Goal: Task Accomplishment & Management: Use online tool/utility

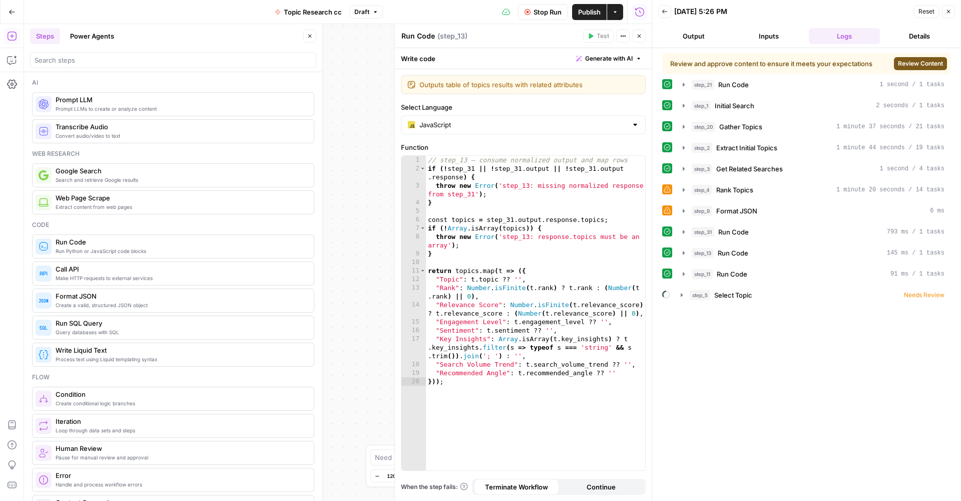
click at [702, 346] on div "Review and approve content to ensure it meets your expectations Review Content …" at bounding box center [806, 274] width 289 height 443
click at [681, 297] on icon "button" at bounding box center [682, 295] width 8 height 8
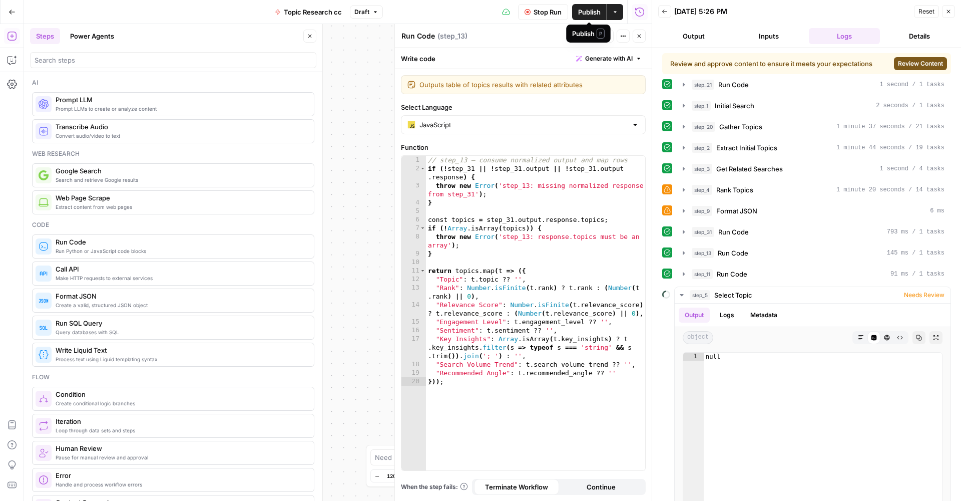
click at [590, 14] on span "Publish" at bounding box center [589, 12] width 23 height 10
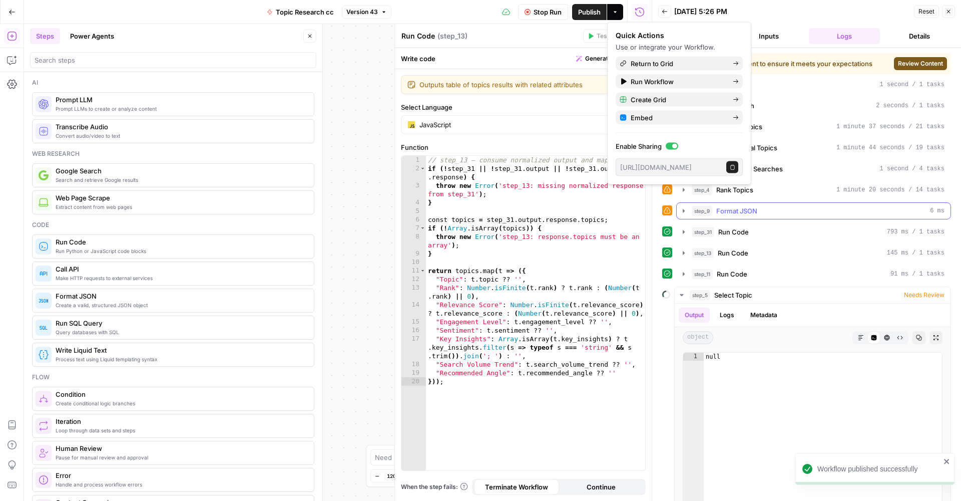
click at [681, 211] on icon "button" at bounding box center [684, 211] width 8 height 8
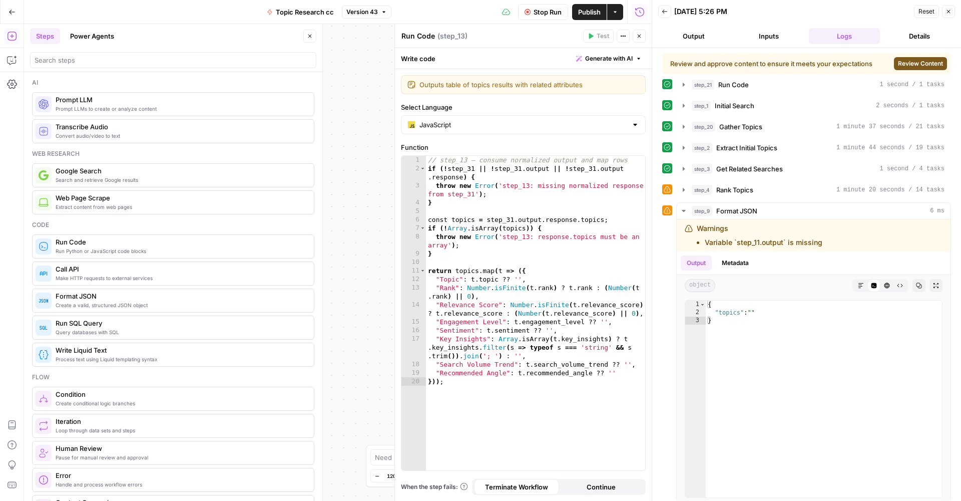
click at [670, 192] on div at bounding box center [667, 189] width 10 height 10
click at [674, 190] on div "step_4 Rank Topics 1 minute 20 seconds / 14 tasks" at bounding box center [806, 189] width 289 height 17
click at [679, 189] on button "step_4 Rank Topics 1 minute 20 seconds / 14 tasks" at bounding box center [814, 190] width 274 height 16
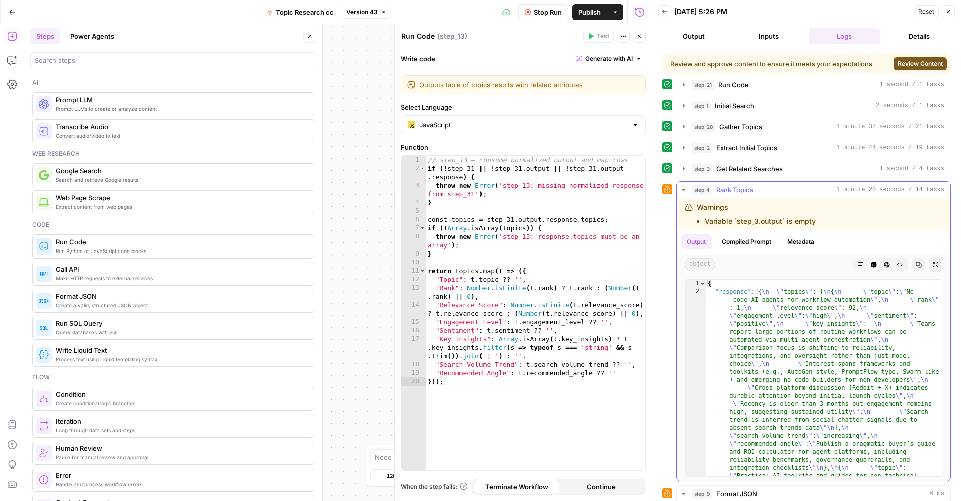
click at [684, 193] on icon "button" at bounding box center [684, 190] width 8 height 8
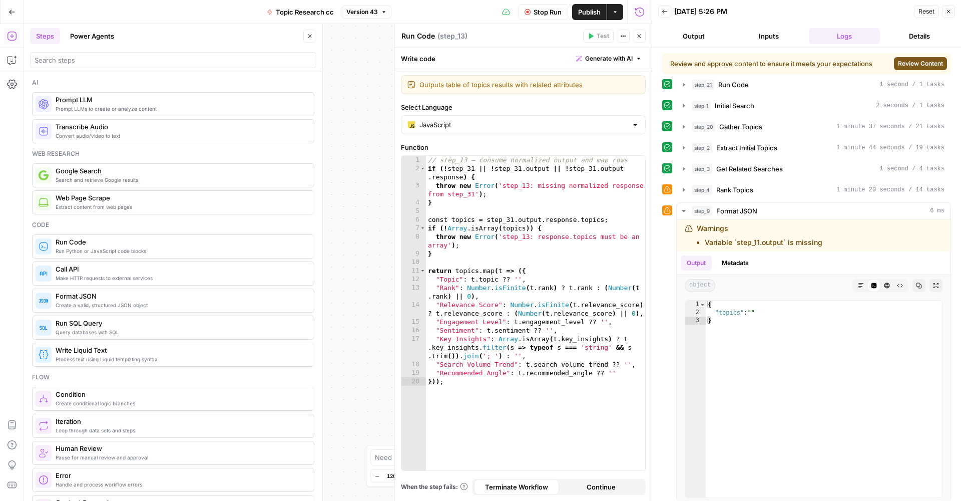
click at [641, 39] on icon "button" at bounding box center [639, 36] width 6 height 6
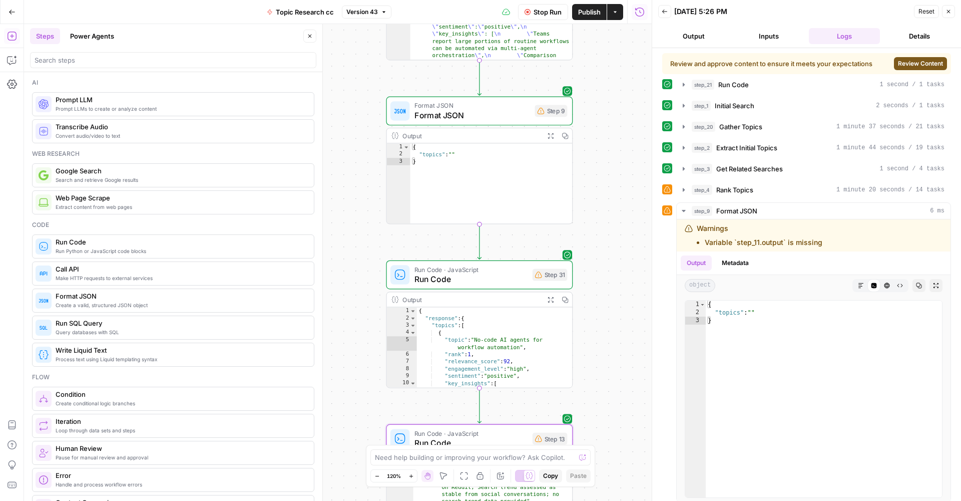
drag, startPoint x: 623, startPoint y: 155, endPoint x: 588, endPoint y: 403, distance: 250.8
click at [588, 403] on div "true false Workflow Input Settings Inputs Run Code · Python Run Code Step 21 Ou…" at bounding box center [338, 262] width 628 height 477
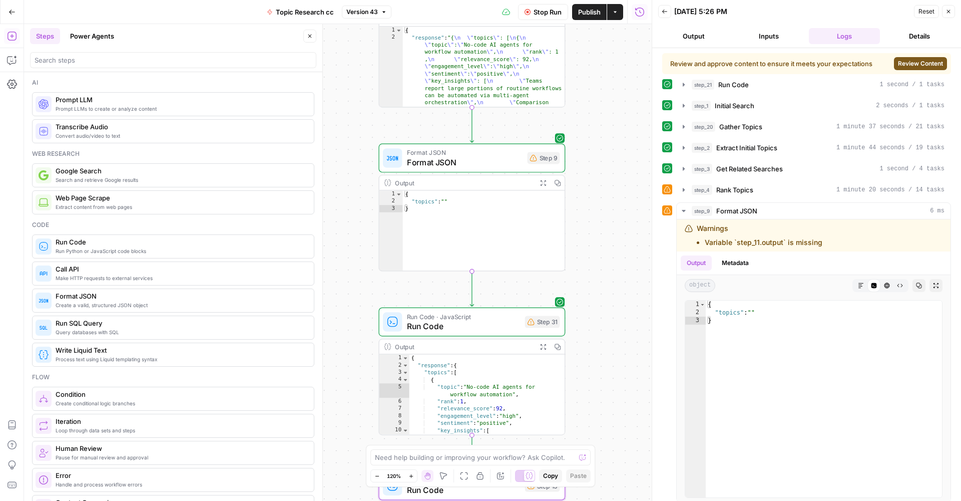
drag, startPoint x: 591, startPoint y: 214, endPoint x: 588, endPoint y: 296, distance: 82.2
click at [596, 306] on div "true false Workflow Input Settings Inputs Run Code · Python Run Code Step 21 Ou…" at bounding box center [338, 262] width 628 height 477
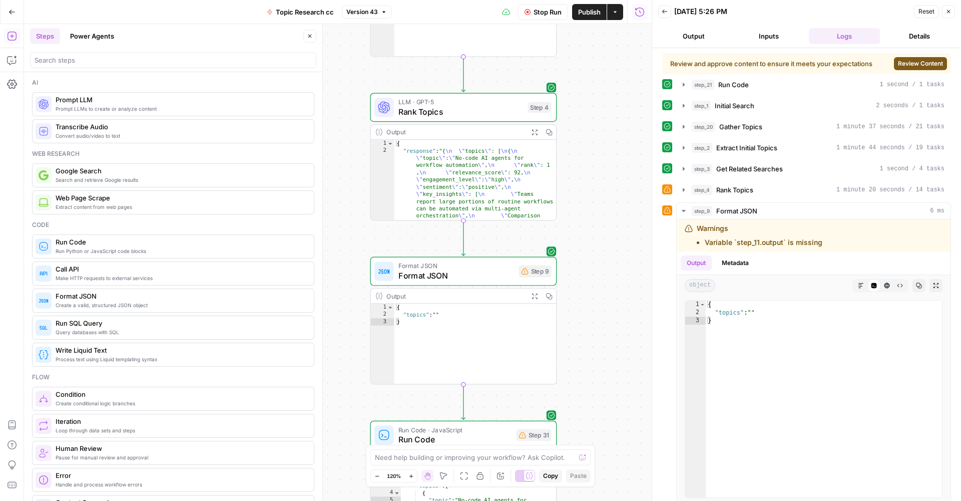
drag, startPoint x: 594, startPoint y: 157, endPoint x: 574, endPoint y: 279, distance: 123.9
click at [574, 279] on div "true false Workflow Input Settings Inputs Run Code · Python Run Code Step 21 Ou…" at bounding box center [338, 262] width 628 height 477
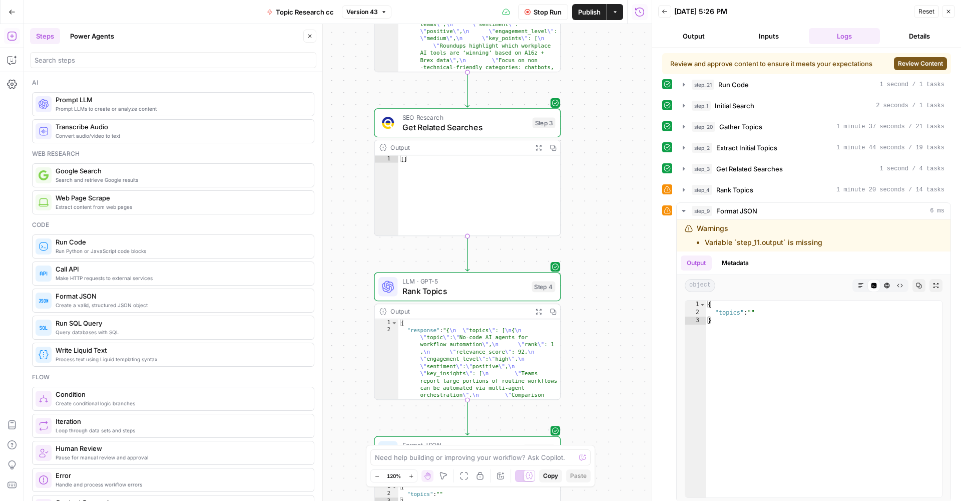
drag, startPoint x: 574, startPoint y: 279, endPoint x: 592, endPoint y: 297, distance: 25.5
click at [588, 377] on div "true false Workflow Input Settings Inputs Run Code · Python Run Code Step 21 Ou…" at bounding box center [338, 262] width 628 height 477
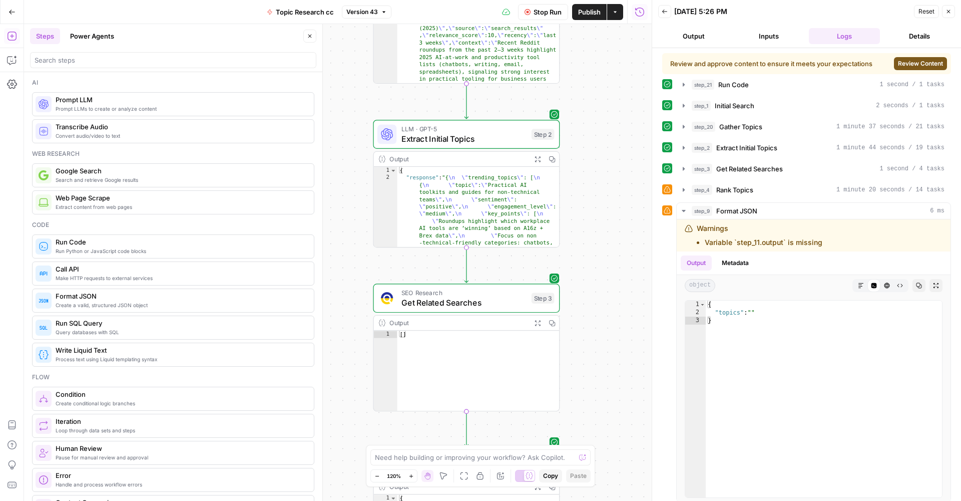
drag, startPoint x: 578, startPoint y: 118, endPoint x: 577, endPoint y: 279, distance: 160.7
click at [577, 294] on div "true false Workflow Input Settings Inputs Run Code · Python Run Code Step 21 Ou…" at bounding box center [338, 262] width 628 height 477
click at [579, 311] on div "true false Workflow Input Settings Inputs Run Code · Python Run Code Step 21 Ou…" at bounding box center [338, 262] width 628 height 477
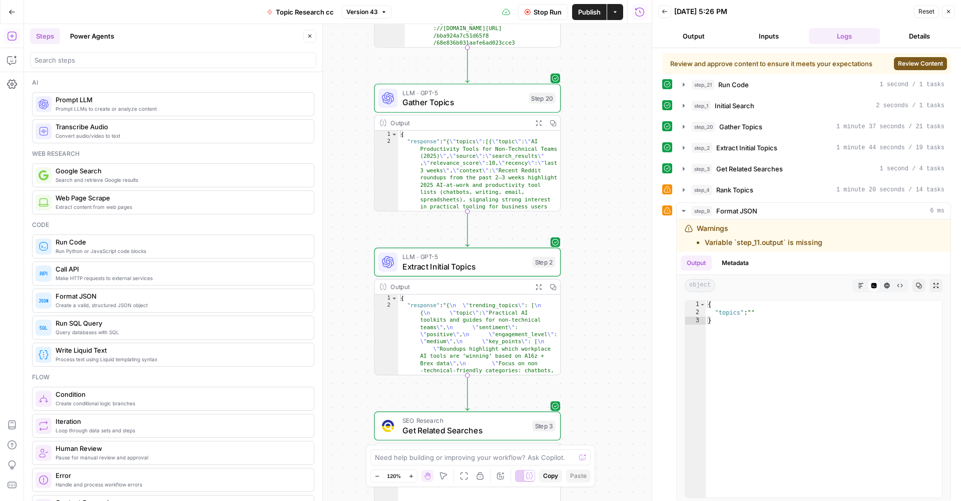
drag, startPoint x: 609, startPoint y: 305, endPoint x: 586, endPoint y: 167, distance: 140.6
click at [586, 165] on div "true false Workflow Input Settings Inputs Run Code · Python Run Code Step 21 Ou…" at bounding box center [338, 262] width 628 height 477
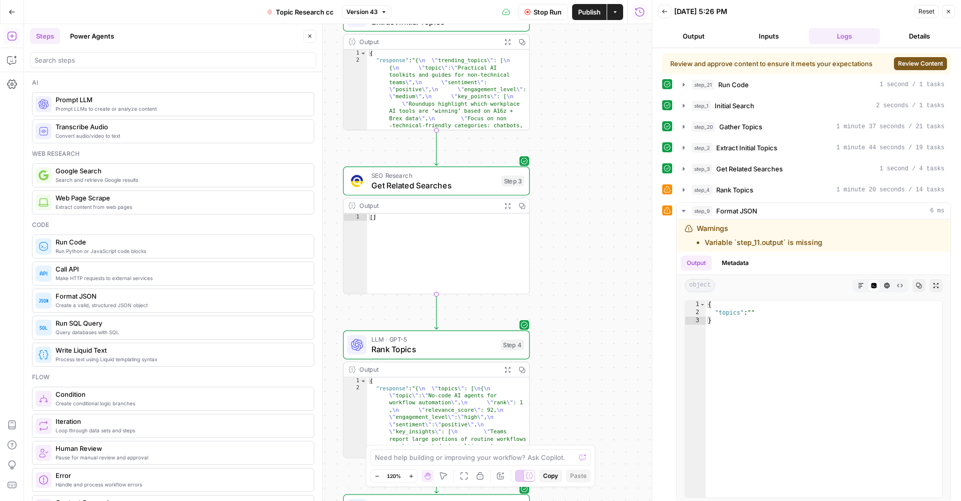
drag, startPoint x: 595, startPoint y: 165, endPoint x: 586, endPoint y: 124, distance: 42.0
click at [587, 128] on div "true false Workflow Input Settings Inputs Run Code · Python Run Code Step 21 Ou…" at bounding box center [338, 262] width 628 height 477
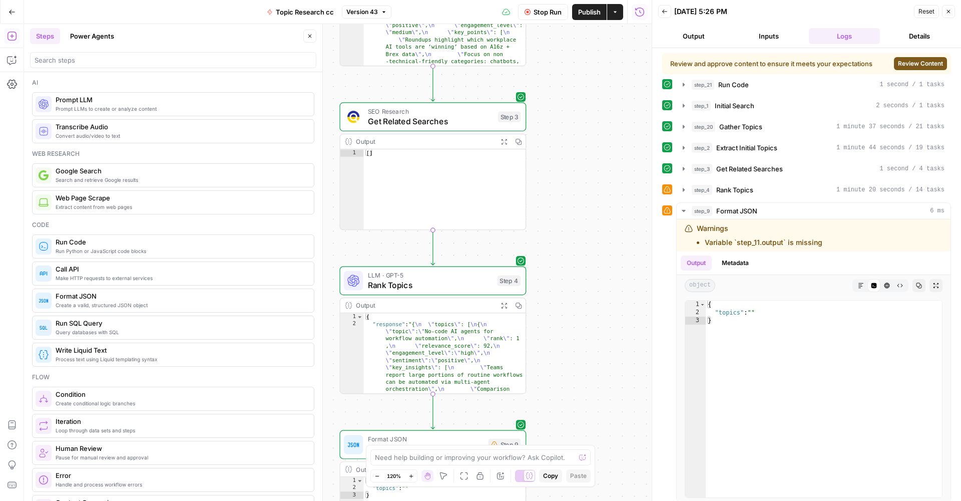
drag, startPoint x: 604, startPoint y: 215, endPoint x: 607, endPoint y: 184, distance: 31.2
click at [601, 152] on div "true false Workflow Input Settings Inputs Run Code · Python Run Code Step 21 Ou…" at bounding box center [338, 262] width 628 height 477
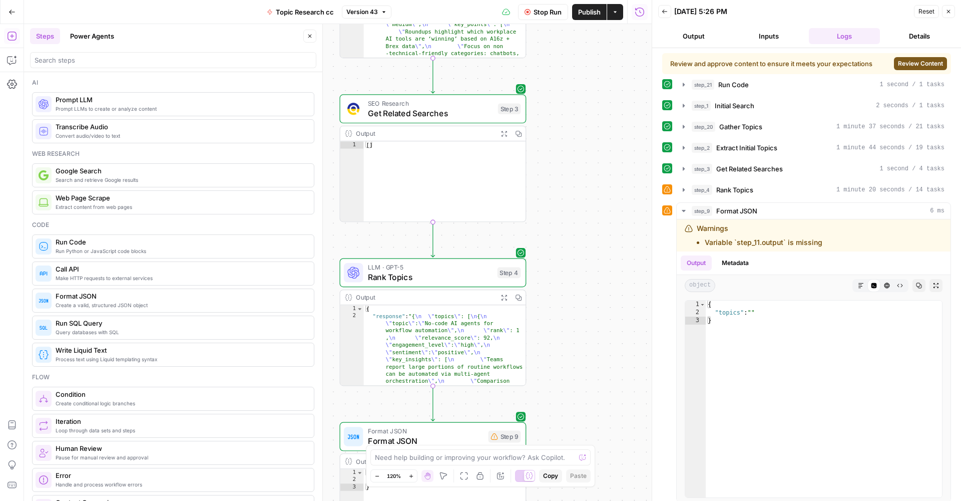
drag, startPoint x: 600, startPoint y: 367, endPoint x: 600, endPoint y: 297, distance: 69.6
click at [600, 297] on div "true false Workflow Input Settings Inputs Run Code · Python Run Code Step 21 Ou…" at bounding box center [338, 262] width 628 height 477
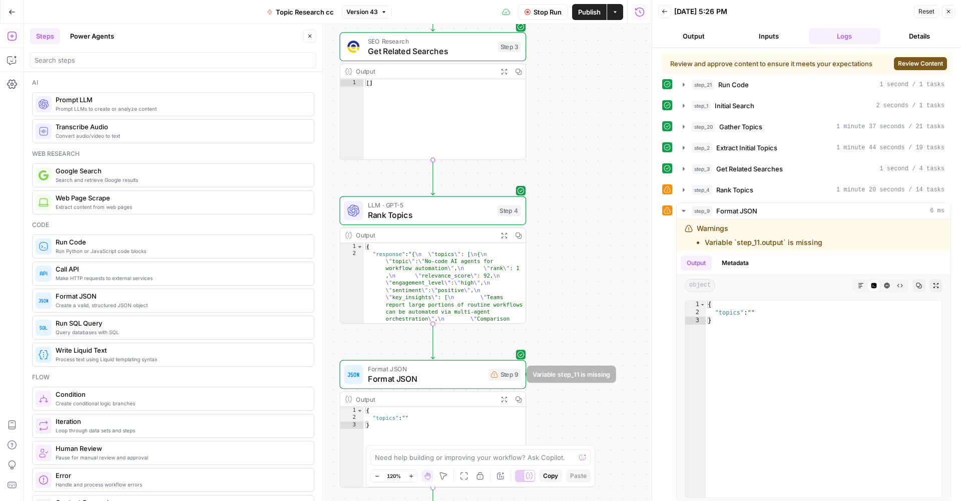
click at [424, 378] on span "Format JSON" at bounding box center [426, 378] width 116 height 12
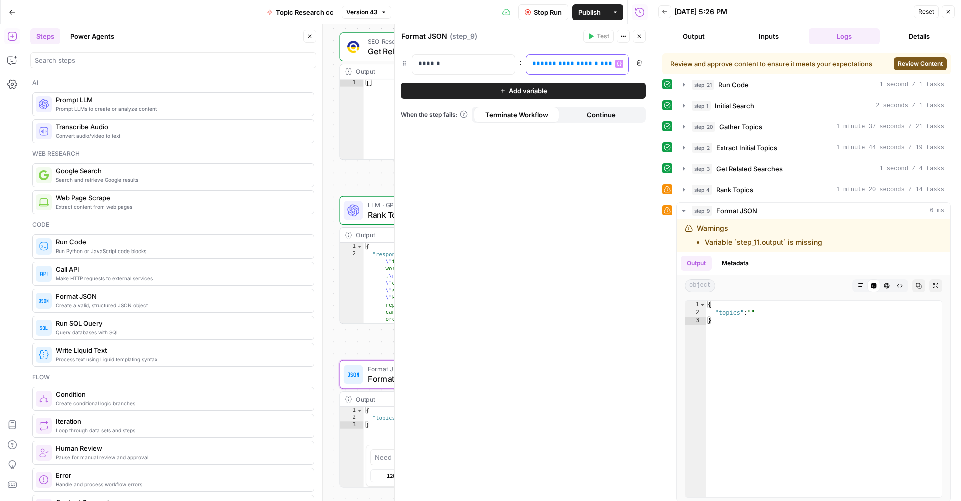
click at [559, 64] on span "**********" at bounding box center [566, 63] width 52 height 7
click at [542, 12] on span "Stop Run" at bounding box center [548, 12] width 28 height 10
click at [355, 179] on div "true false Workflow Input Settings Inputs Run Code · Python Run Code Step 21 Ou…" at bounding box center [338, 262] width 628 height 477
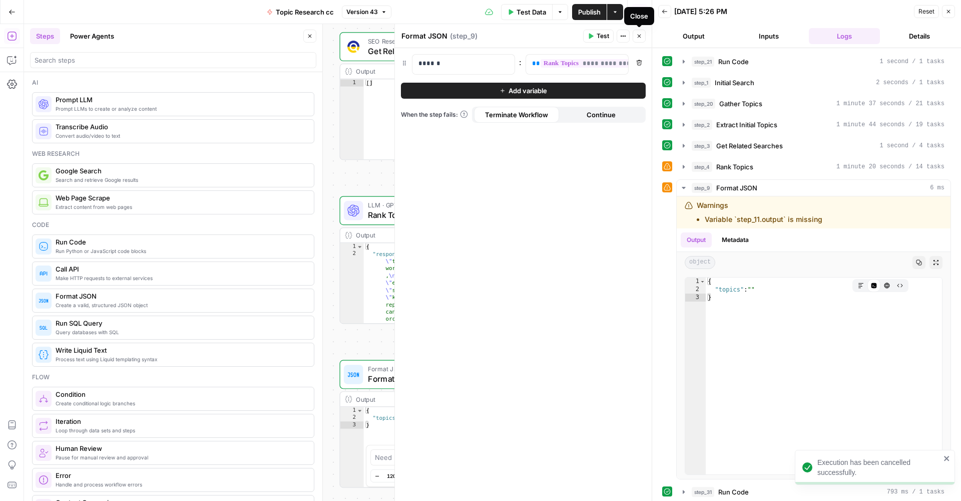
click at [642, 36] on span "Close" at bounding box center [642, 36] width 1 height 1
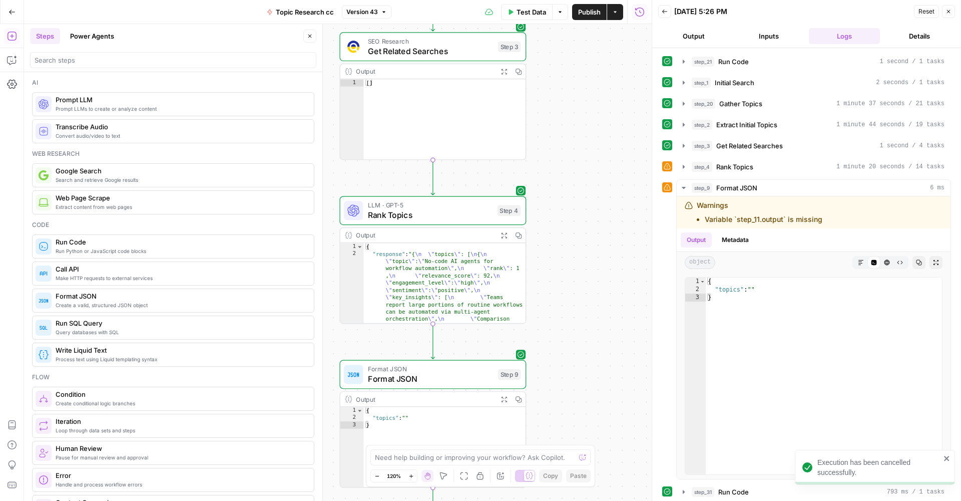
click at [593, 13] on span "Publish" at bounding box center [589, 12] width 23 height 10
click at [593, 310] on div "true false Workflow Input Settings Inputs Run Code · Python Run Code Step 21 Ou…" at bounding box center [338, 262] width 628 height 477
click at [682, 165] on icon "button" at bounding box center [684, 167] width 8 height 8
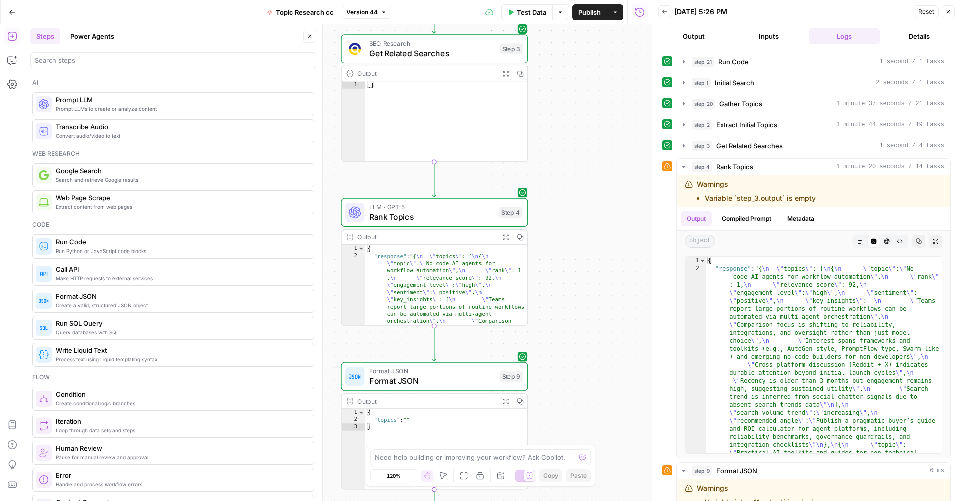
drag, startPoint x: 571, startPoint y: 146, endPoint x: 583, endPoint y: 177, distance: 33.1
click at [579, 161] on div "true false Workflow Input Settings Inputs Run Code · Python Run Code Step 21 Ou…" at bounding box center [338, 262] width 628 height 477
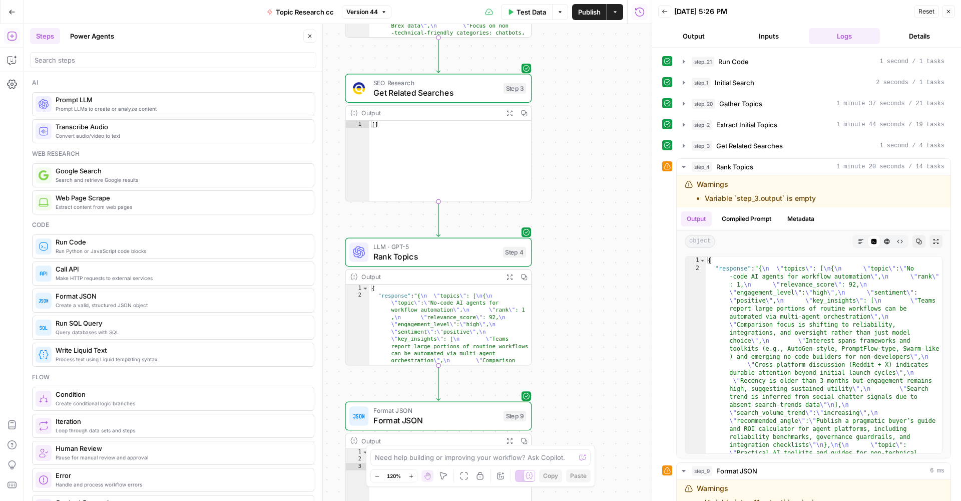
drag, startPoint x: 583, startPoint y: 177, endPoint x: 574, endPoint y: 205, distance: 29.8
click at [578, 193] on div "true false Workflow Input Settings Inputs Run Code · Python Run Code Step 21 Ou…" at bounding box center [338, 262] width 628 height 477
click at [453, 98] on div "SEO Research Get Related Searches Step 3 Copy step Delete step Add Note Test" at bounding box center [437, 87] width 187 height 29
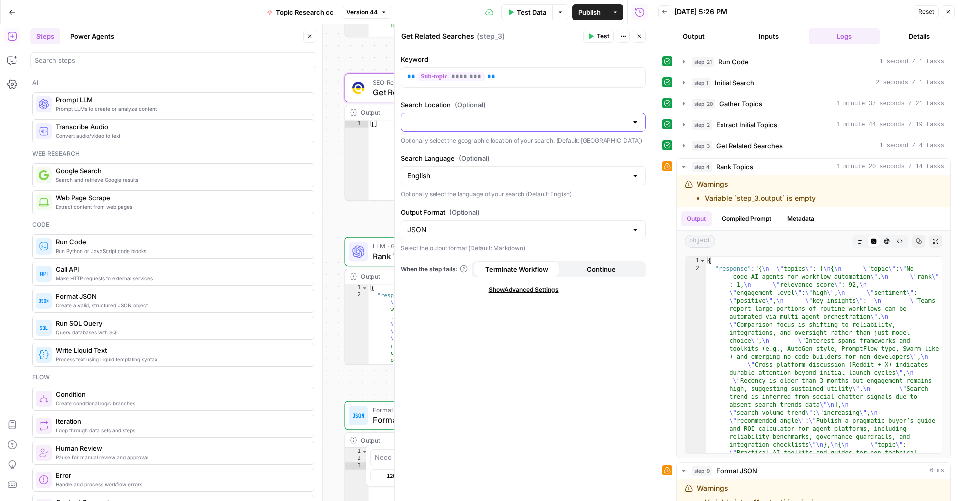
click at [627, 127] on input "Search Location (Optional)" at bounding box center [517, 122] width 220 height 10
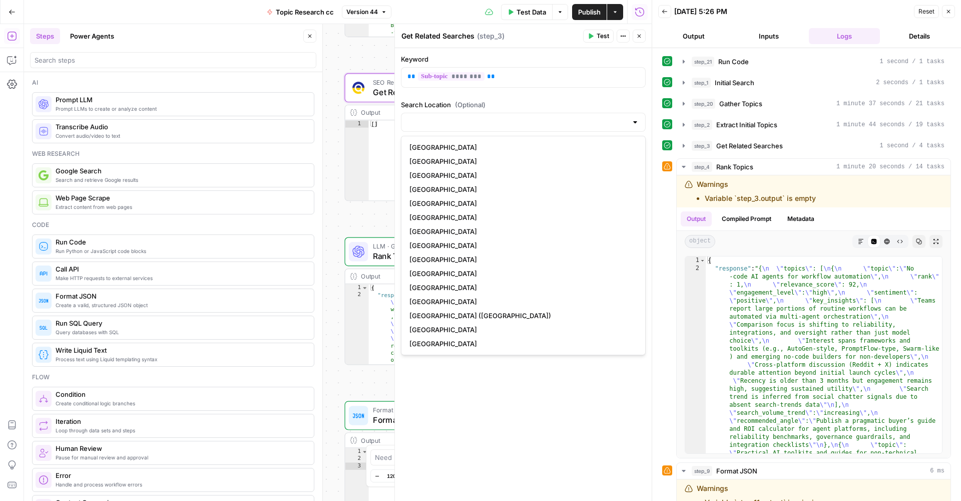
click at [629, 123] on div at bounding box center [523, 122] width 245 height 19
click at [591, 102] on label "Search Location (Optional)" at bounding box center [523, 105] width 245 height 10
click at [591, 117] on input "Search Location (Optional)" at bounding box center [517, 122] width 220 height 10
click at [591, 102] on label "Search Location (Optional)" at bounding box center [523, 105] width 245 height 10
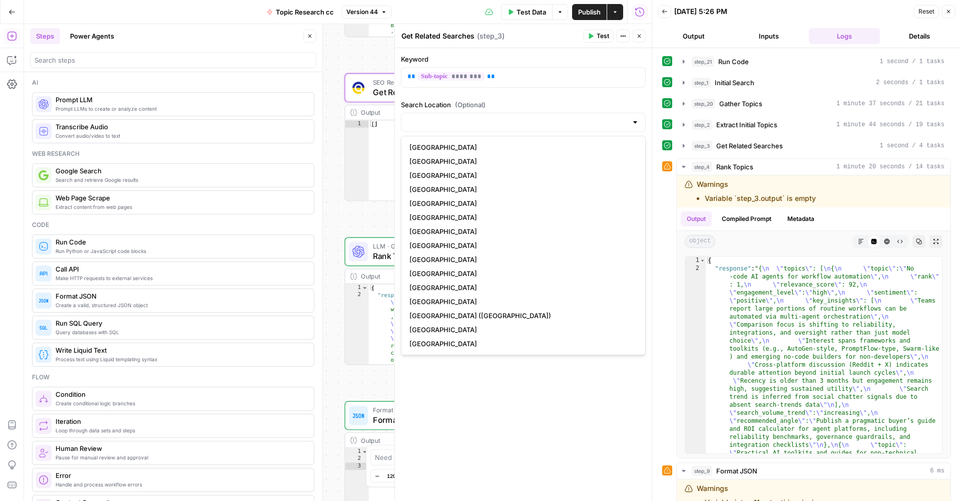
click at [591, 117] on input "Search Location (Optional)" at bounding box center [517, 122] width 220 height 10
click at [375, 219] on div "true false Workflow Input Settings Inputs Run Code · Python Run Code Step 21 Ou…" at bounding box center [338, 262] width 628 height 477
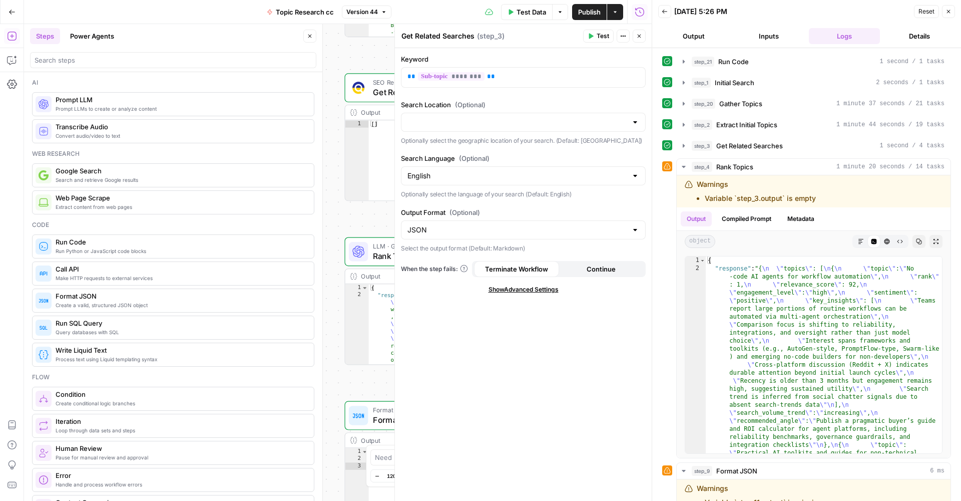
click at [628, 232] on div "JSON" at bounding box center [523, 229] width 245 height 19
click at [628, 232] on div at bounding box center [523, 229] width 245 height 19
type input "JSON"
click at [609, 416] on div "Keyword ** ******** ** Search Location (Optional) Optionally select the geograp…" at bounding box center [523, 274] width 257 height 453
click at [576, 265] on button "Continue" at bounding box center [601, 269] width 85 height 16
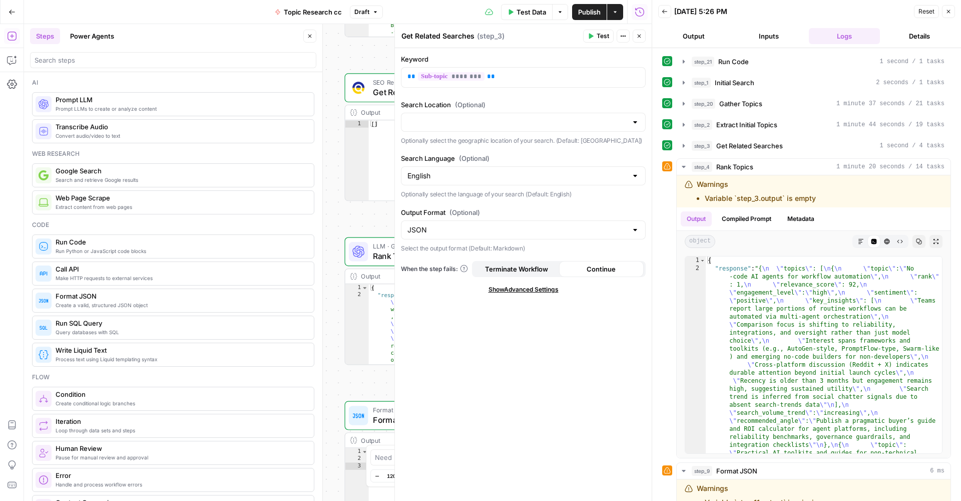
click at [540, 290] on span "Show Advanced Settings" at bounding box center [524, 289] width 70 height 9
click at [562, 319] on input "Select Version" at bounding box center [517, 324] width 220 height 10
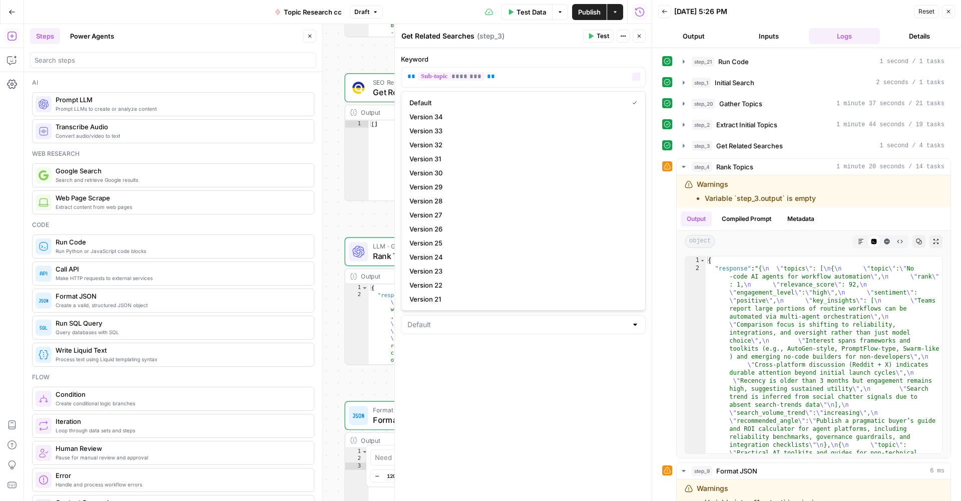
click at [444, 93] on div "Default Version 34 Version 33 Version 32 Version 31 Version 30 Version 29 Versi…" at bounding box center [523, 200] width 245 height 219
click at [444, 100] on span "Default" at bounding box center [516, 103] width 215 height 10
type input "Default"
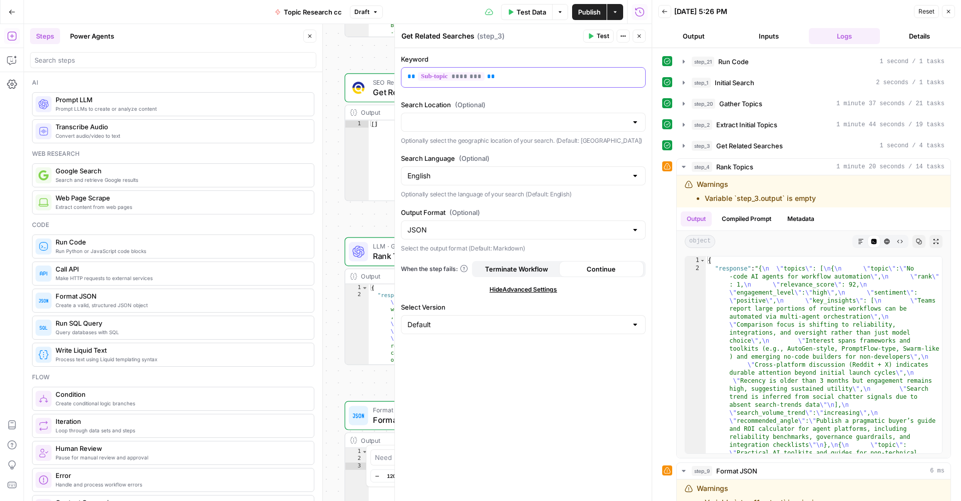
click at [448, 74] on span "********" at bounding box center [451, 76] width 67 height 9
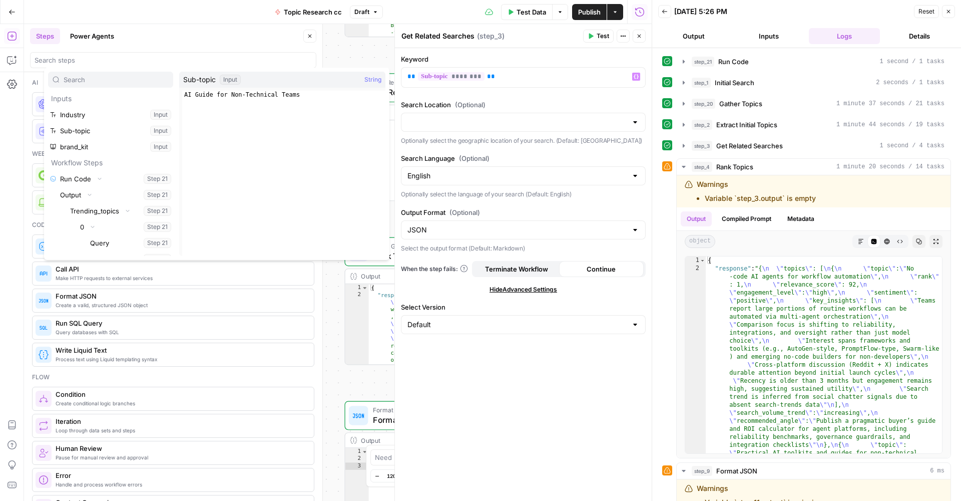
click at [591, 13] on span "Publish" at bounding box center [589, 12] width 23 height 10
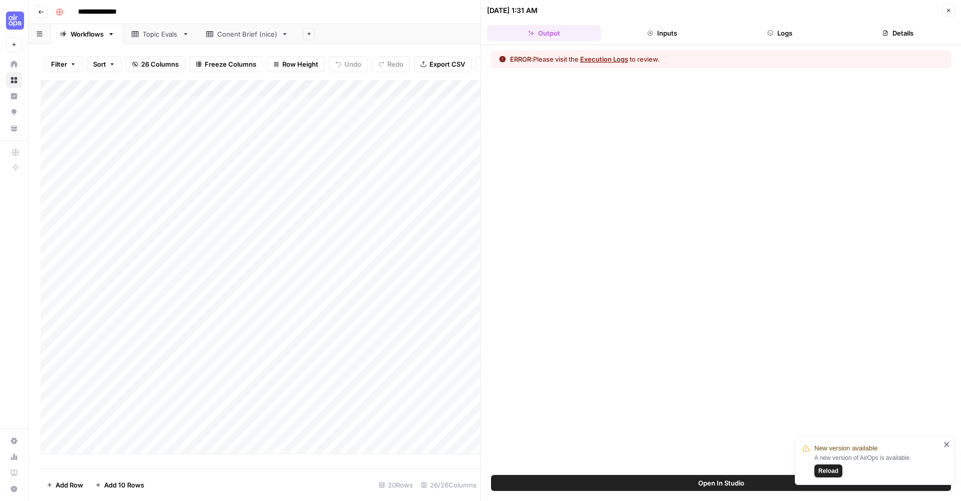
click at [229, 91] on div "Add Column" at bounding box center [261, 266] width 440 height 373
click at [362, 85] on div "Add Column" at bounding box center [261, 266] width 440 height 373
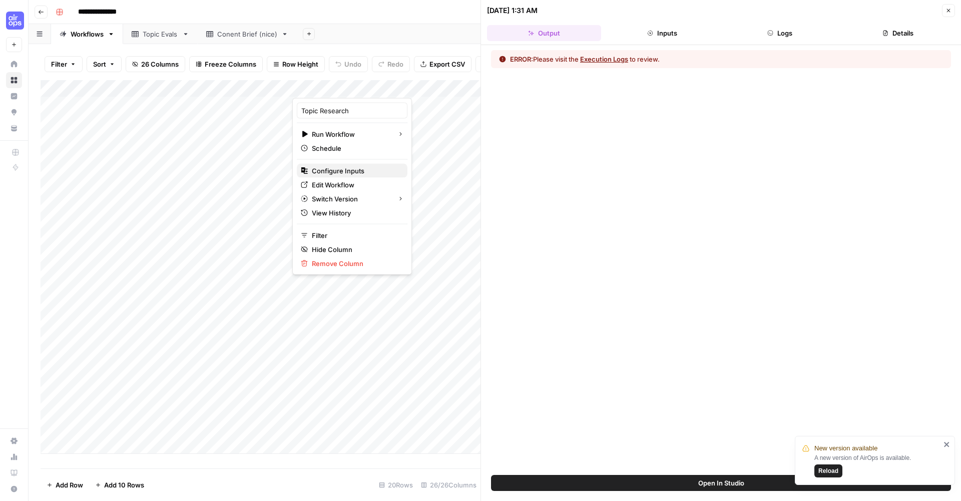
click at [380, 164] on button "Configure Inputs" at bounding box center [352, 171] width 111 height 14
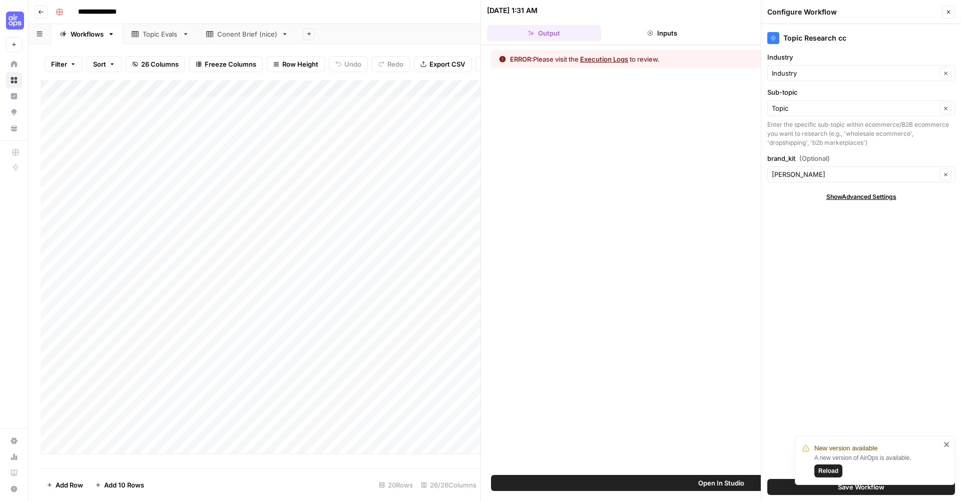
click at [828, 117] on div "Sub-topic Topic Clear Enter the specific sub-topic within ecommerce/B2B ecommer…" at bounding box center [861, 117] width 188 height 60
click at [832, 112] on input "Sub-topic" at bounding box center [854, 108] width 165 height 10
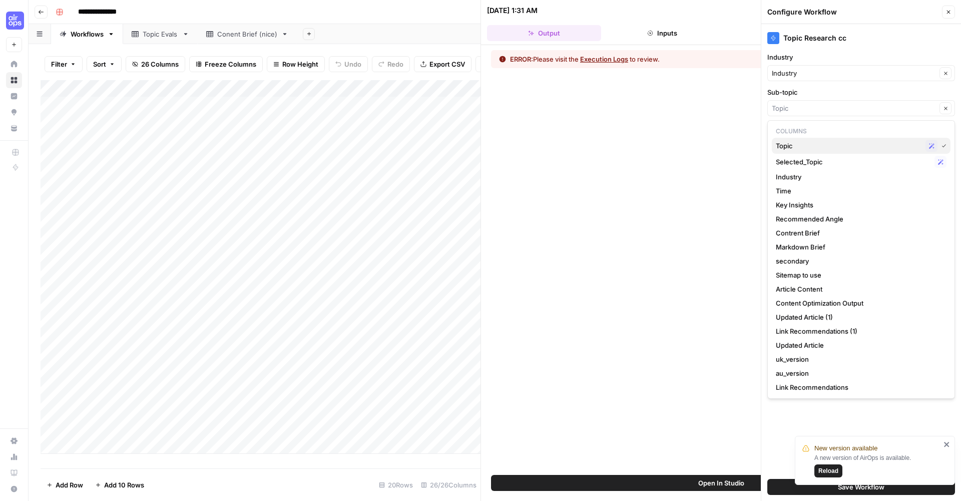
click at [825, 147] on span "Topic" at bounding box center [849, 146] width 146 height 10
type input "Topic"
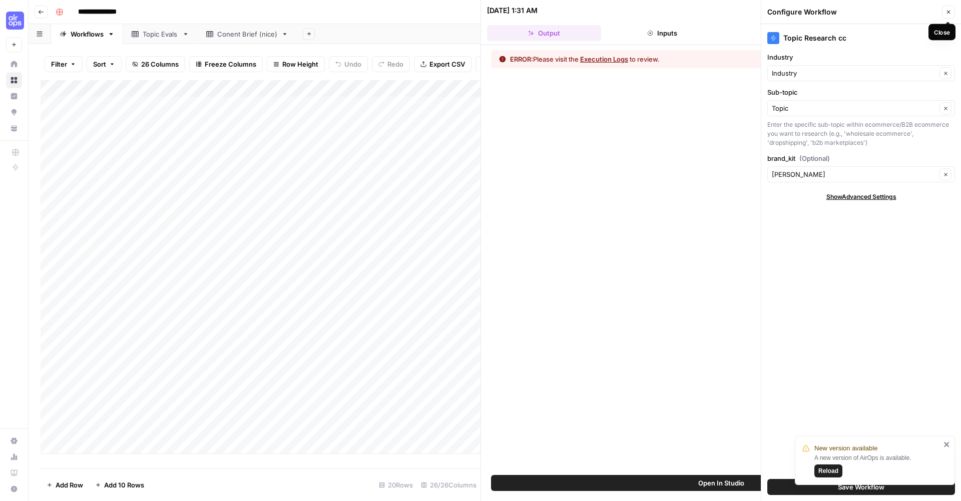
click at [952, 7] on button "Close" at bounding box center [948, 12] width 13 height 13
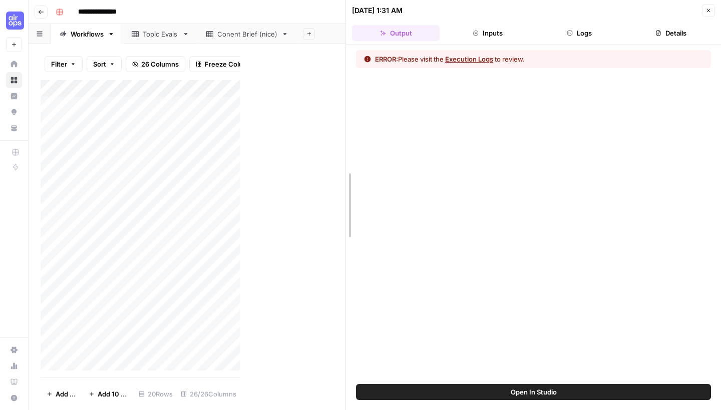
drag, startPoint x: 239, startPoint y: 23, endPoint x: 472, endPoint y: 15, distance: 232.9
click at [704, 10] on button "Close" at bounding box center [708, 10] width 13 height 13
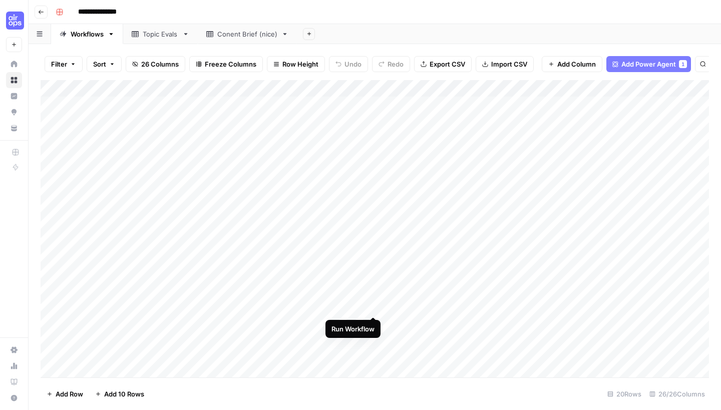
click at [373, 308] on div "Add Column" at bounding box center [375, 230] width 668 height 300
click at [372, 309] on div "Add Column" at bounding box center [375, 230] width 668 height 300
click at [373, 307] on div "Add Column" at bounding box center [375, 230] width 668 height 300
click at [352, 304] on div "Add Column" at bounding box center [375, 230] width 668 height 300
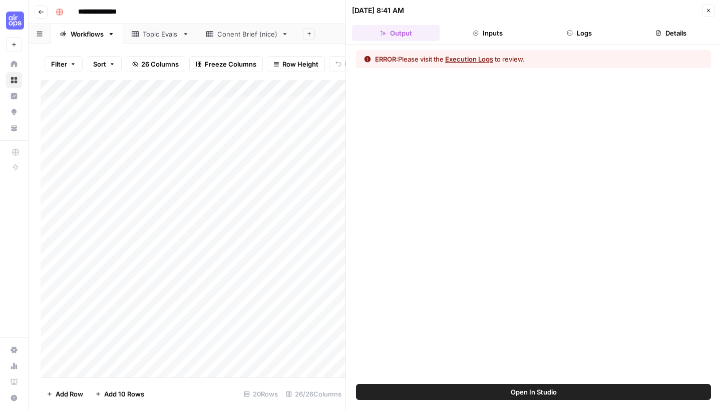
click at [482, 58] on button "Execution Logs" at bounding box center [469, 59] width 48 height 10
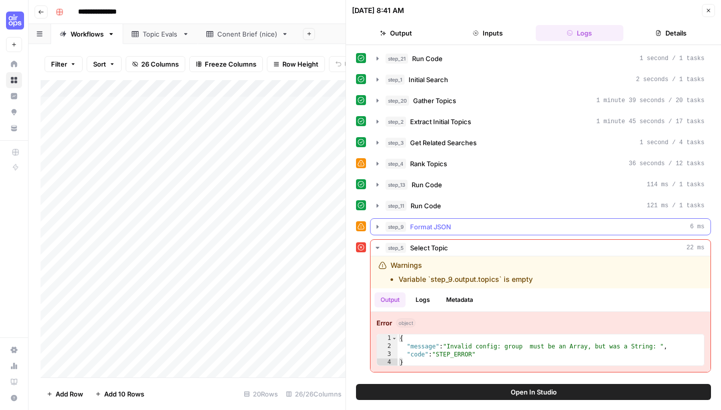
click at [376, 229] on icon "button" at bounding box center [377, 227] width 8 height 8
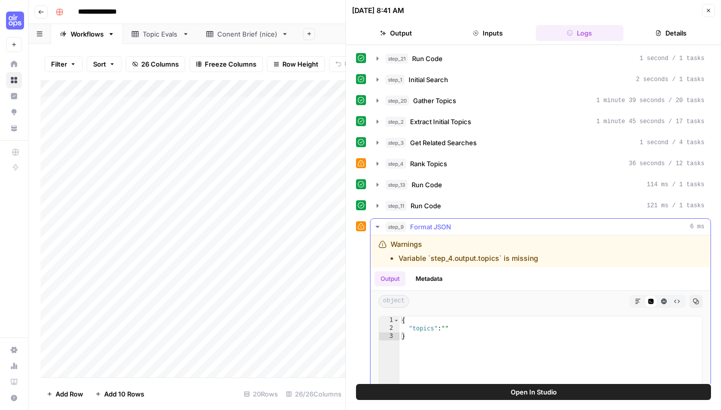
click at [460, 228] on div "step_9 Format JSON 6 ms" at bounding box center [544, 227] width 319 height 10
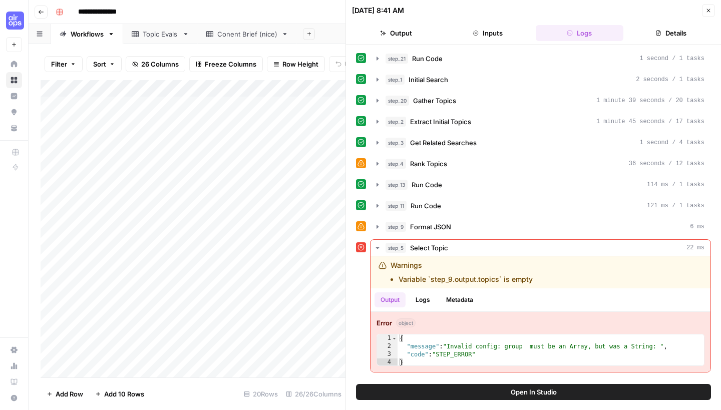
click at [467, 388] on button "Open In Studio" at bounding box center [533, 392] width 355 height 16
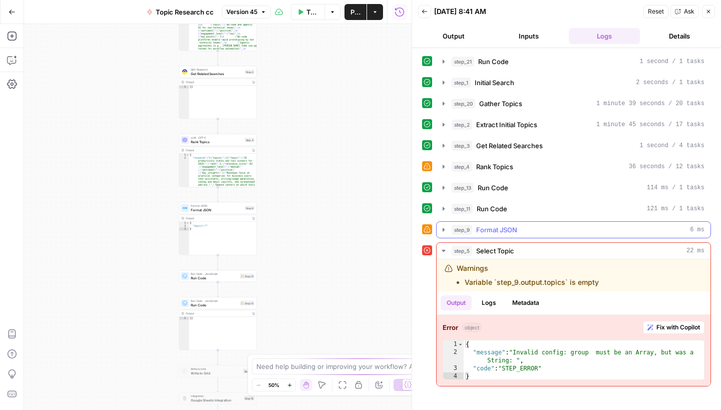
click at [443, 230] on icon "button" at bounding box center [444, 230] width 2 height 4
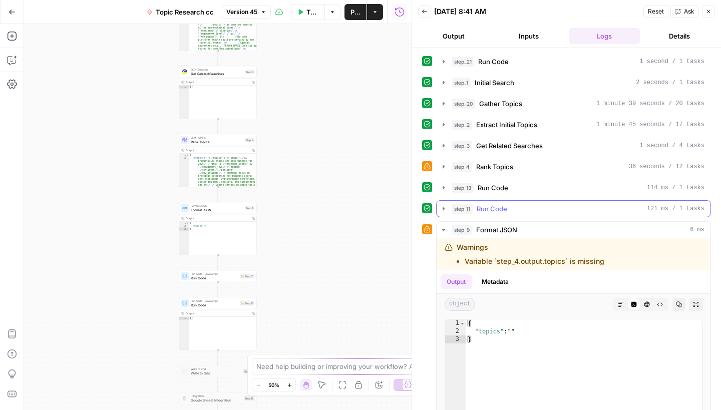
click at [442, 212] on icon "button" at bounding box center [444, 209] width 8 height 8
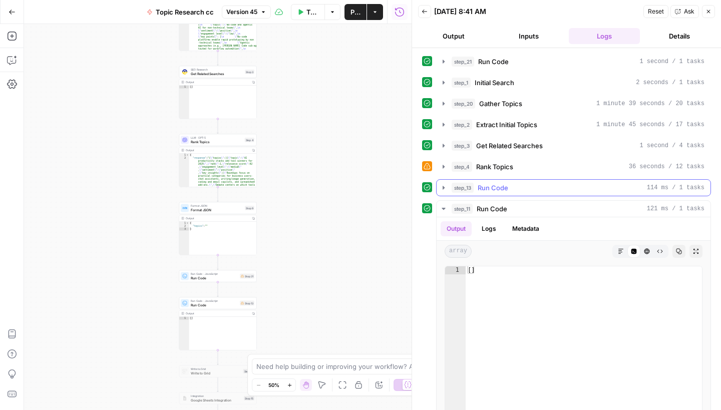
click at [444, 190] on icon "button" at bounding box center [444, 188] width 8 height 8
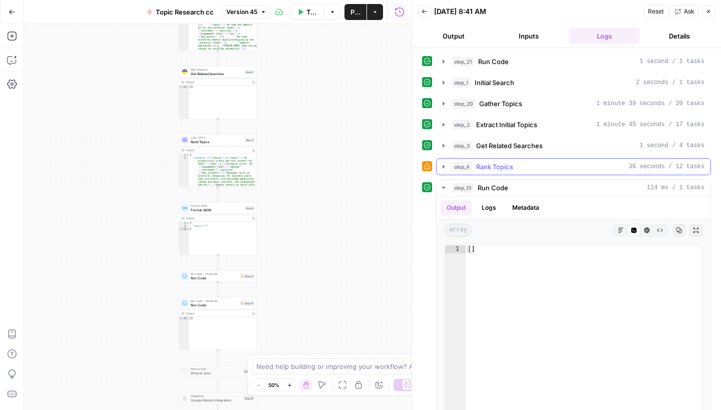
click at [442, 167] on icon "button" at bounding box center [444, 167] width 8 height 8
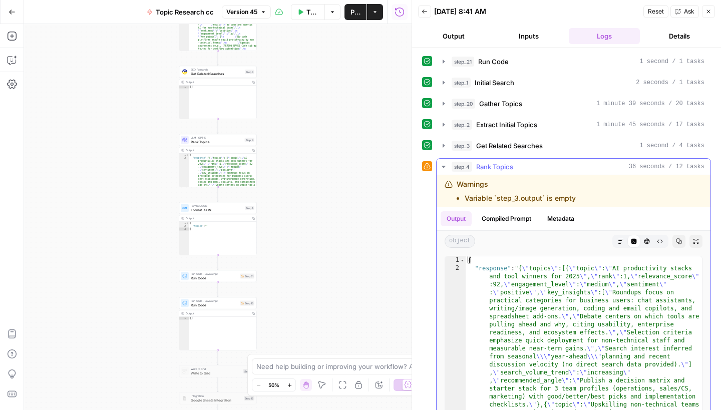
click at [444, 166] on icon "button" at bounding box center [444, 167] width 4 height 2
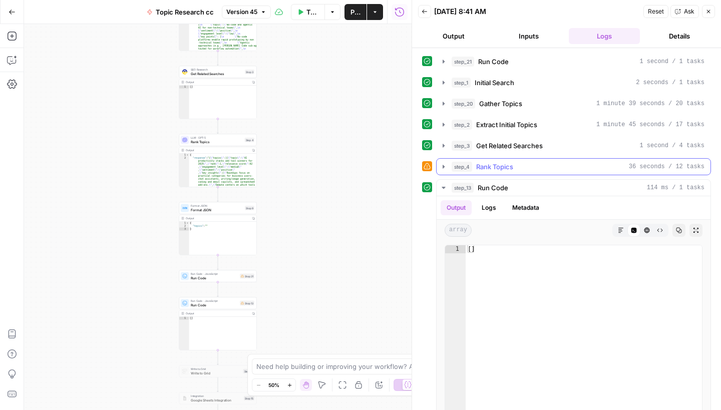
click at [439, 168] on button "step_4 Rank Topics 36 seconds / 12 tasks" at bounding box center [574, 167] width 274 height 16
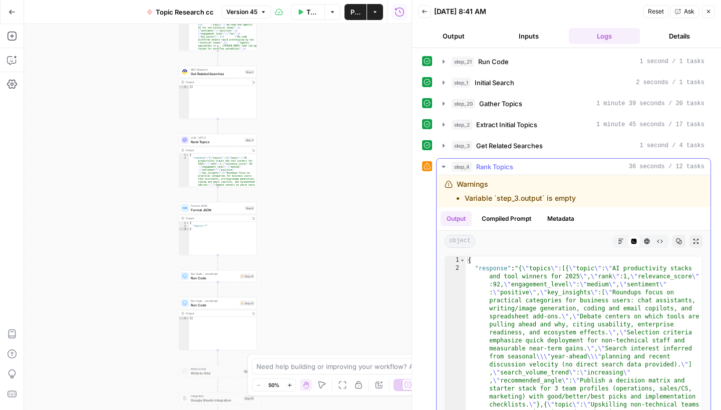
click at [682, 237] on button "Copy" at bounding box center [678, 241] width 13 height 13
click at [443, 167] on icon "button" at bounding box center [444, 167] width 4 height 2
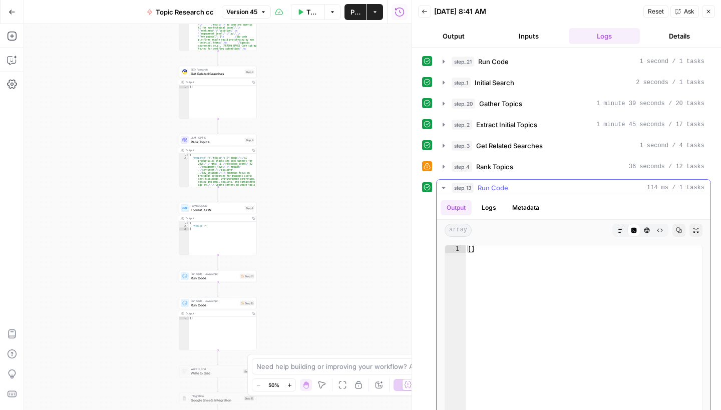
type textarea "**"
click at [519, 262] on div "[ ]" at bounding box center [584, 351] width 236 height 213
click at [516, 257] on div "[ ]" at bounding box center [584, 351] width 236 height 213
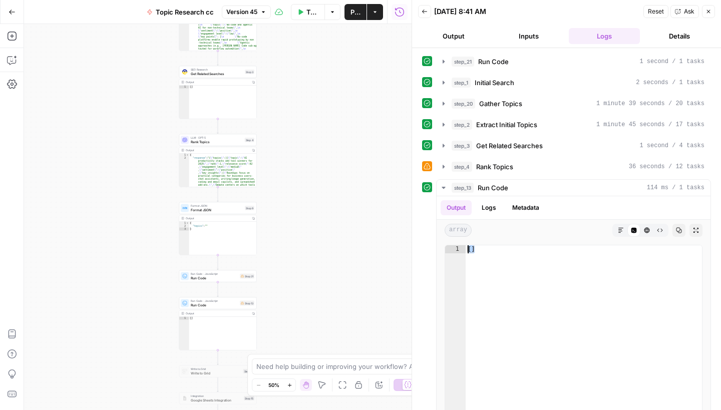
click at [251, 8] on span "Version 45" at bounding box center [241, 12] width 31 height 9
click at [252, 8] on span "Version 45" at bounding box center [241, 12] width 31 height 9
click at [231, 208] on span "Format JSON" at bounding box center [217, 209] width 52 height 5
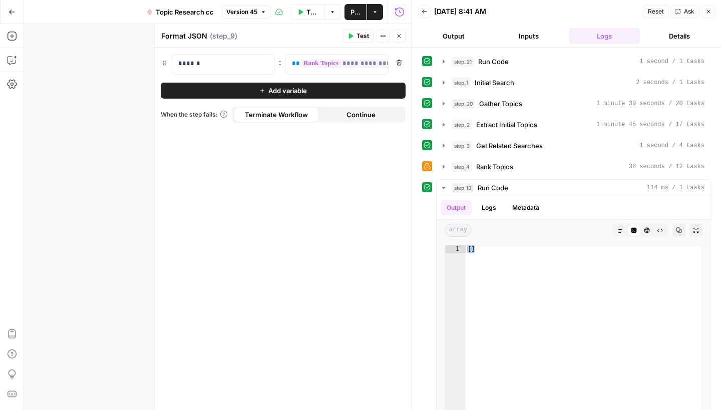
click at [135, 179] on div "true false Workflow Input Settings Inputs Run Code · Python Run Code Step 21 Ou…" at bounding box center [217, 217] width 387 height 386
click at [397, 43] on header "Format JSON Format JSON ( step_9 ) Test Actions Close" at bounding box center [283, 36] width 257 height 24
click at [396, 39] on icon "button" at bounding box center [399, 36] width 6 height 6
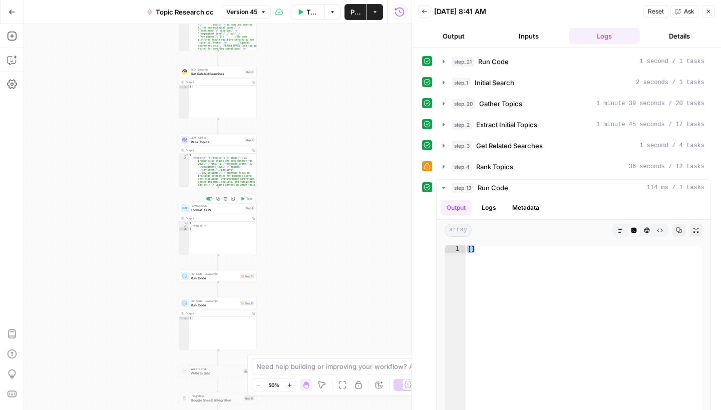
click at [247, 201] on button "Test" at bounding box center [247, 199] width 16 height 7
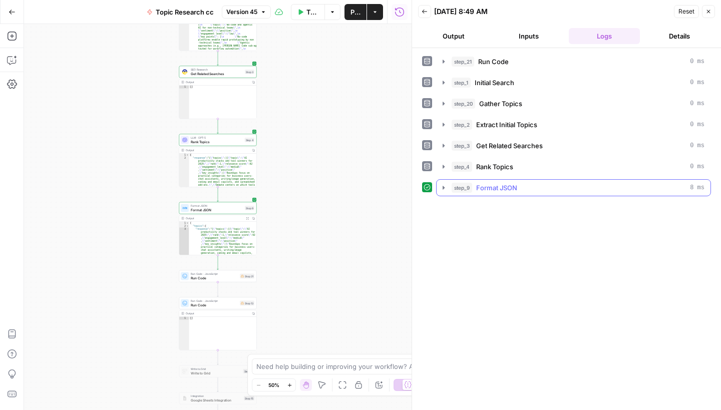
click at [446, 188] on icon "button" at bounding box center [444, 188] width 8 height 8
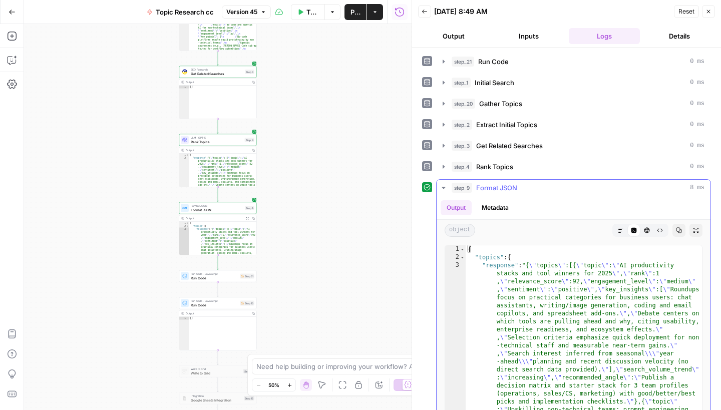
click at [446, 187] on icon "button" at bounding box center [444, 188] width 8 height 8
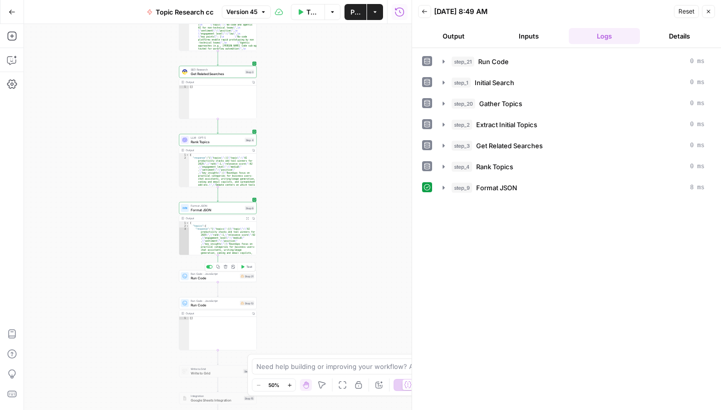
click at [251, 267] on span "Test" at bounding box center [249, 267] width 6 height 5
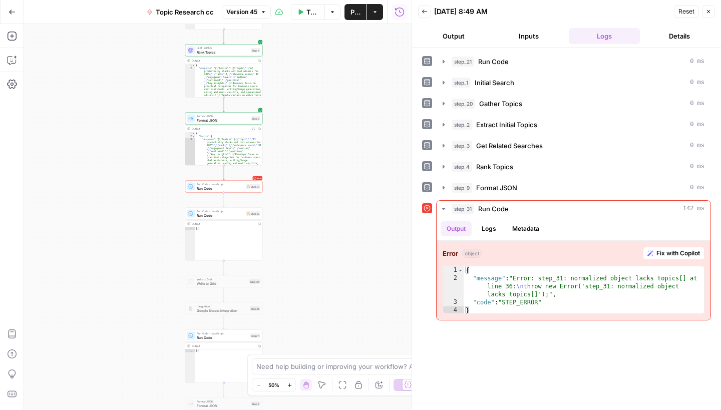
drag, startPoint x: 347, startPoint y: 305, endPoint x: 353, endPoint y: 214, distance: 90.8
click at [353, 214] on div "true false Workflow Input Settings Inputs Run Code · Python Run Code Step 21 Ou…" at bounding box center [217, 217] width 387 height 386
click at [233, 189] on span "Run Code" at bounding box center [220, 187] width 47 height 5
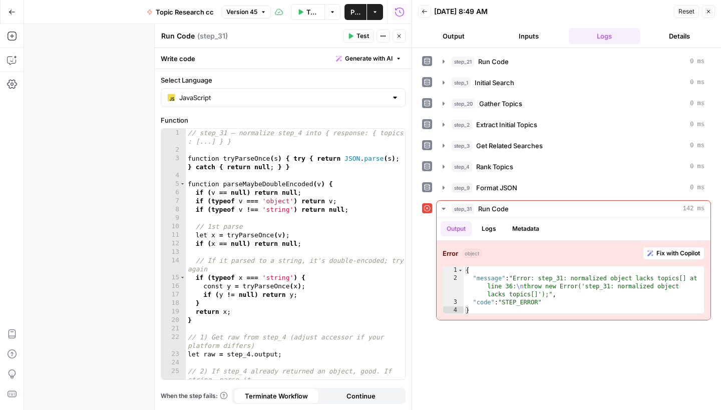
click at [398, 34] on icon "button" at bounding box center [399, 36] width 6 height 6
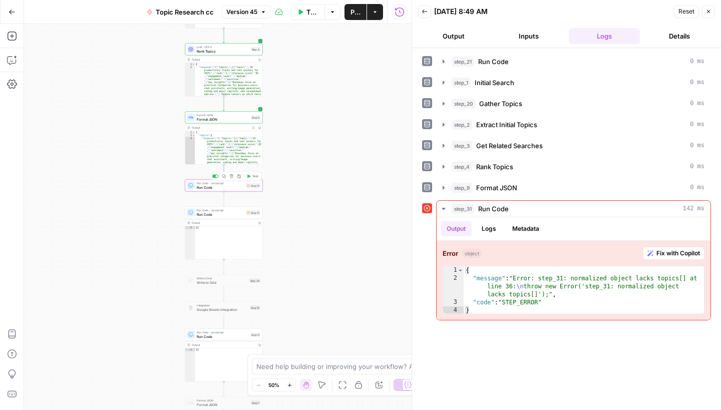
click at [216, 178] on div at bounding box center [215, 177] width 7 height 4
click at [218, 214] on span "Run Code" at bounding box center [220, 214] width 47 height 5
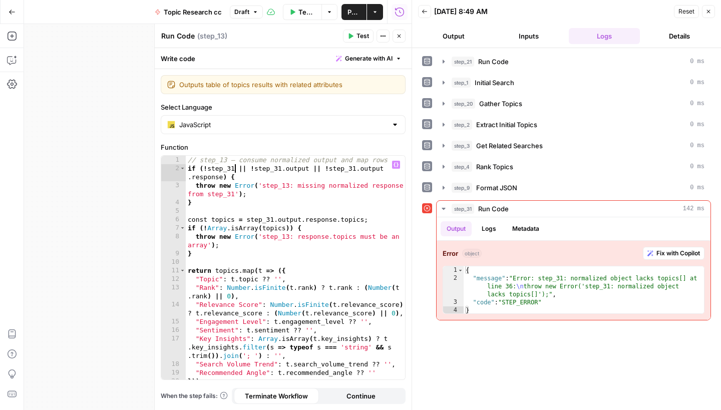
click at [236, 166] on div "// step_13 — consume normalized output and map rows if ( ! step_31 || ! step_31…" at bounding box center [295, 276] width 219 height 241
click at [278, 170] on div "// step_13 — consume normalized output and map rows if ( ! step_9 || ! step_31 …" at bounding box center [295, 276] width 219 height 241
click at [349, 171] on div "// step_13 — consume normalized output and map rows if ( ! step_9 || ! step_9 .…" at bounding box center [295, 276] width 219 height 241
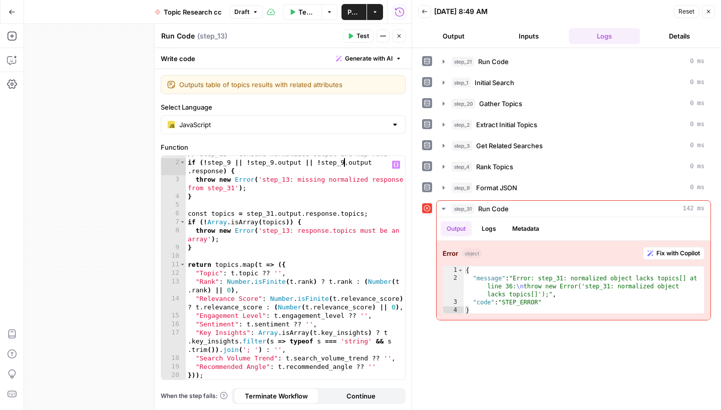
scroll to position [0, 0]
click at [234, 193] on div "// step_13 — consume normalized output and map rows if ( ! step_9 || ! step_9 .…" at bounding box center [295, 270] width 219 height 241
click at [234, 190] on div "// step_13 — consume normalized output and map rows if ( ! step_9 || ! step_9 .…" at bounding box center [295, 270] width 219 height 241
click at [273, 215] on div "// step_13 — consume normalized output and map rows if ( ! step_9 || ! step_9 .…" at bounding box center [295, 270] width 219 height 241
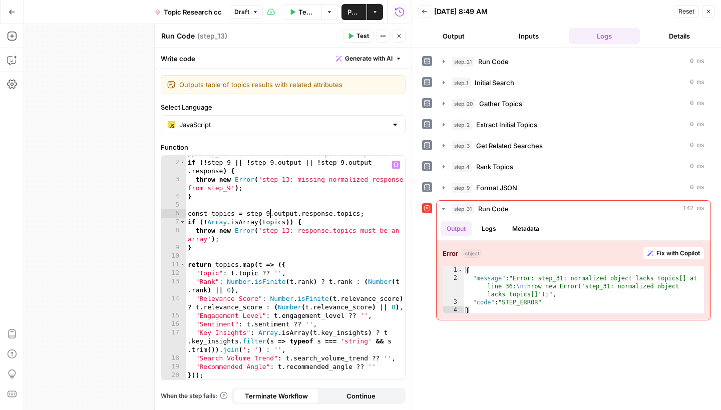
scroll to position [0, 0]
type textarea "**********"
click at [293, 11] on icon "button" at bounding box center [293, 12] width 5 height 6
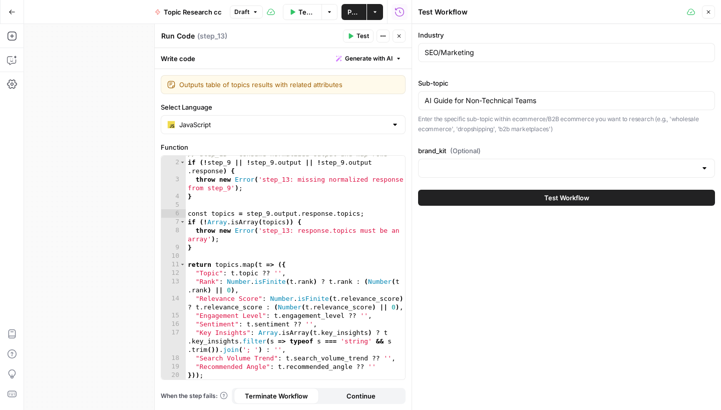
type input "Clarissa Chen"
click at [714, 11] on button "Close" at bounding box center [708, 12] width 13 height 13
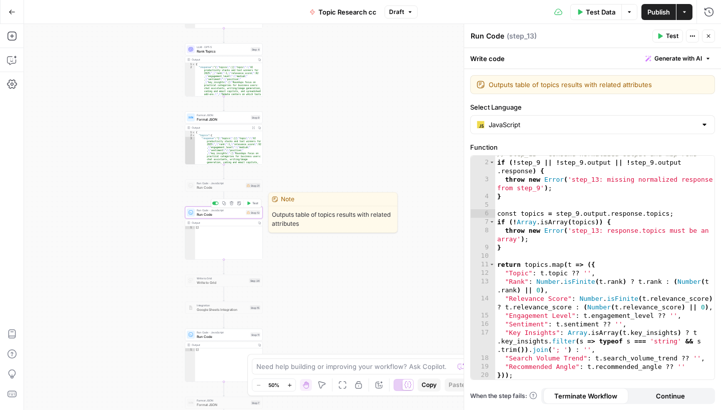
click at [256, 205] on span "Test" at bounding box center [255, 203] width 6 height 5
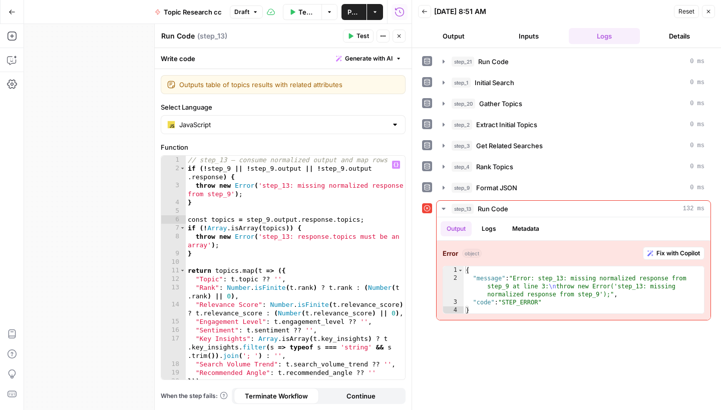
click at [312, 220] on div "// step_13 — consume normalized output and map rows if ( ! step_9 || ! step_9 .…" at bounding box center [295, 276] width 219 height 241
type textarea "**********"
click at [395, 32] on button "Close" at bounding box center [398, 36] width 13 height 13
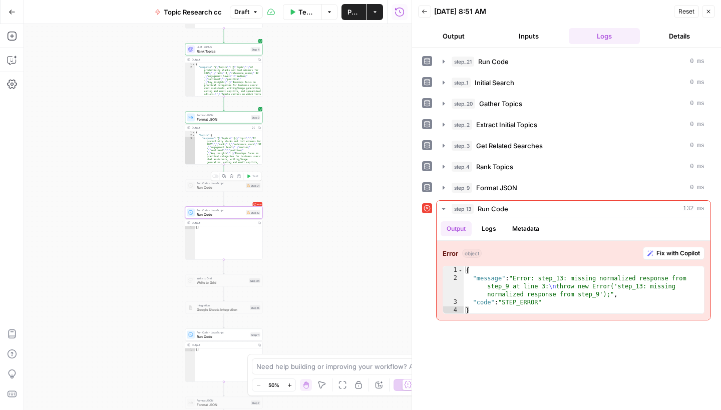
click at [228, 188] on span "Run Code" at bounding box center [220, 187] width 47 height 5
click at [229, 186] on span "Run Code" at bounding box center [220, 187] width 47 height 5
click at [194, 186] on div at bounding box center [191, 186] width 8 height 8
click at [200, 185] on span "Run Code" at bounding box center [220, 187] width 47 height 5
click at [216, 177] on div at bounding box center [215, 177] width 7 height 4
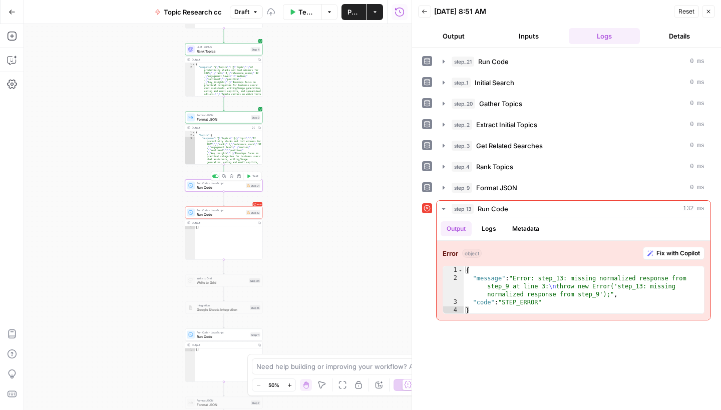
click at [216, 186] on span "Run Code" at bounding box center [220, 187] width 47 height 5
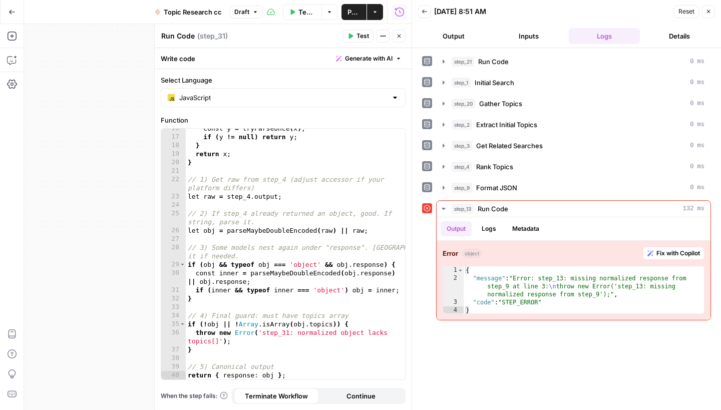
click at [400, 37] on icon "button" at bounding box center [399, 36] width 6 height 6
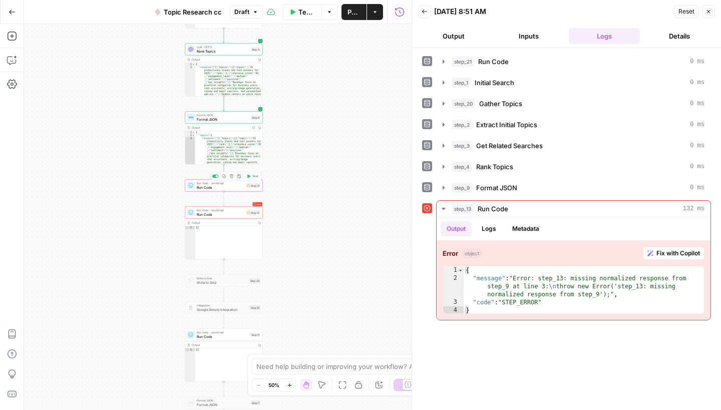
click at [250, 177] on icon "button" at bounding box center [249, 176] width 4 height 4
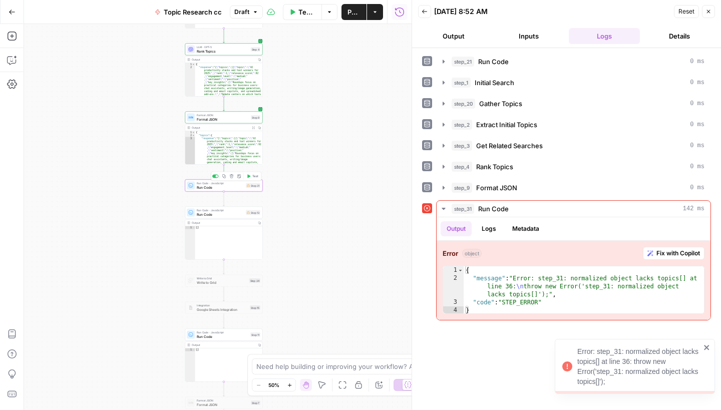
click at [206, 188] on span "Run Code" at bounding box center [220, 187] width 47 height 5
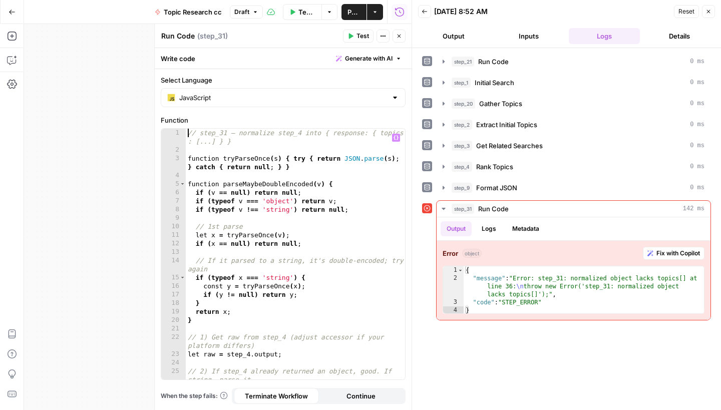
click at [188, 134] on div "// step_31 — normalize step_4 into { response: { topics : [...] } } function tr…" at bounding box center [295, 267] width 219 height 276
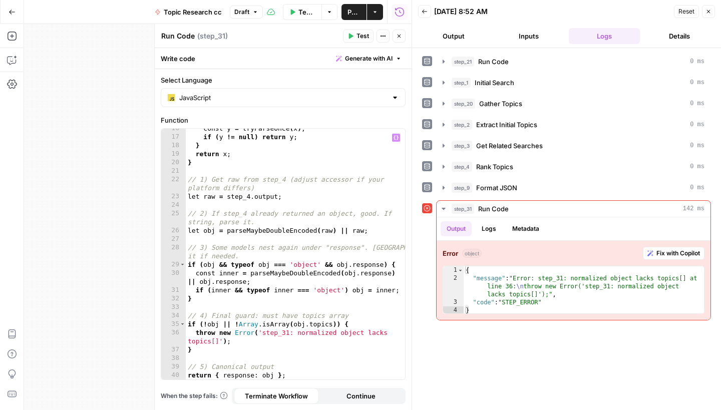
scroll to position [158, 0]
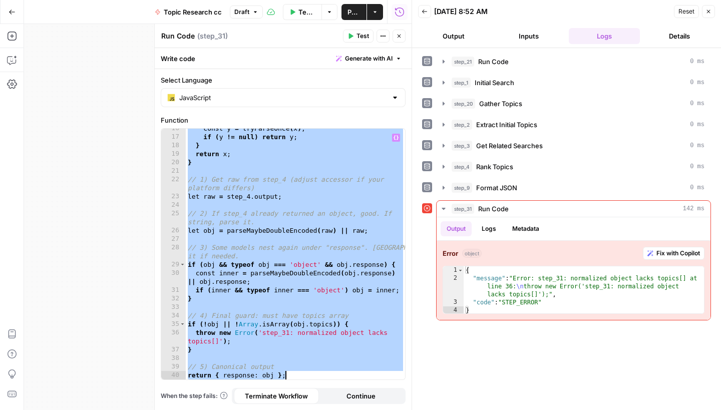
click at [302, 376] on div "const y = tryParseOnce ( x ) ; if ( y != null ) return y ; } return x ; } // 1)…" at bounding box center [295, 258] width 219 height 268
type textarea "**********"
click at [475, 306] on div "{ "message" : "Error: step_31: normalized object lacks topics[] at line 36: \n …" at bounding box center [584, 298] width 240 height 64
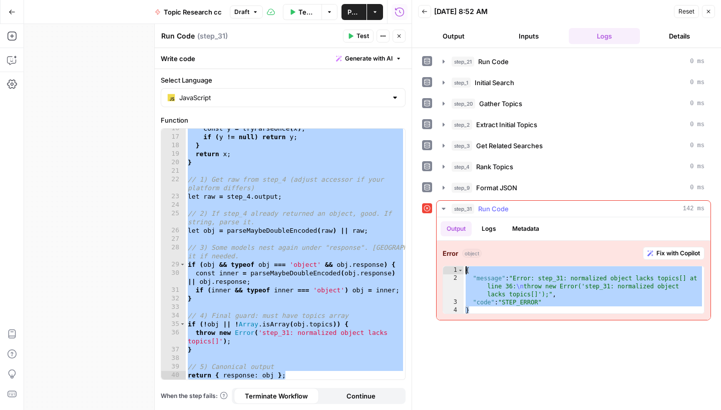
drag, startPoint x: 475, startPoint y: 311, endPoint x: 454, endPoint y: 259, distance: 55.7
click at [454, 259] on div "**********" at bounding box center [574, 280] width 274 height 79
type textarea "**********"
click at [274, 218] on div "const y = tryParseOnce ( x ) ; if ( y != null ) return y ; } return x ; } // 1)…" at bounding box center [295, 258] width 219 height 268
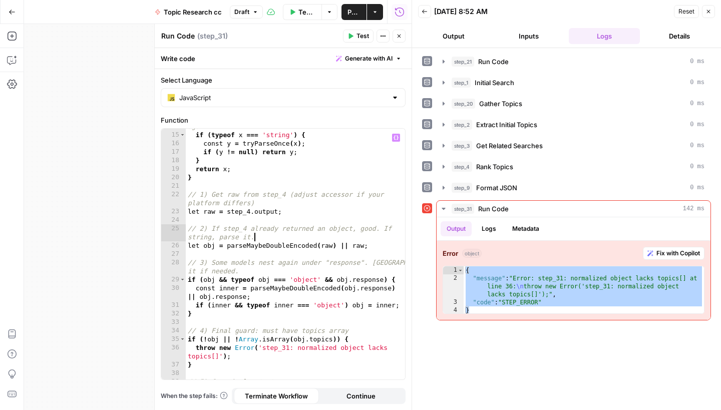
scroll to position [0, 0]
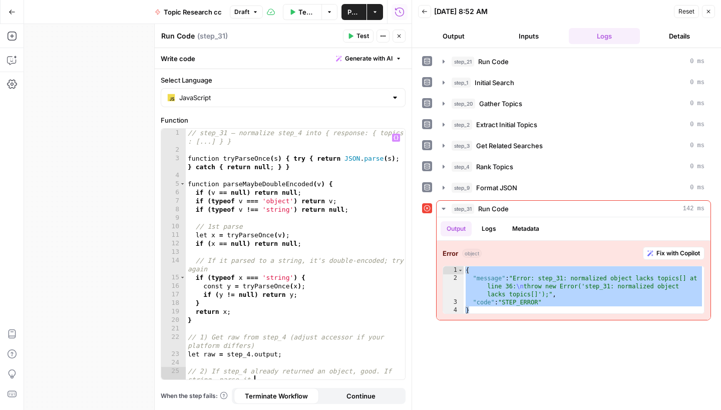
click at [195, 137] on div "// step_31 — normalize step_4 into { response: { topics : [...] } } function tr…" at bounding box center [295, 267] width 219 height 276
click at [189, 136] on div "// step_31 — normalize step_4 into { response: { topics : [...] } } function tr…" at bounding box center [295, 267] width 219 height 276
type textarea "**********"
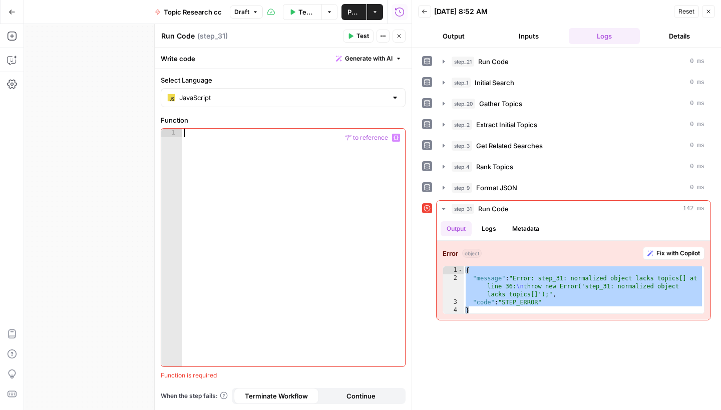
paste textarea "**********"
type textarea "**********"
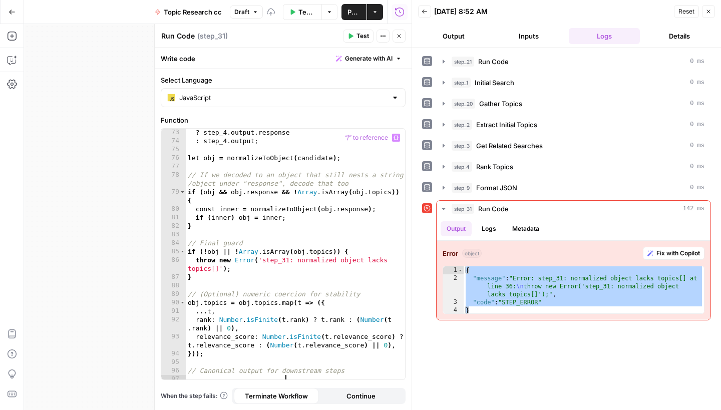
scroll to position [690, 0]
click at [708, 15] on button "Close" at bounding box center [708, 11] width 13 height 13
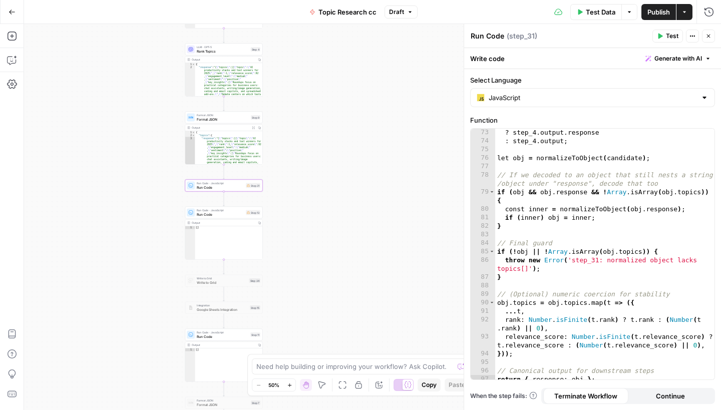
click at [654, 14] on span "Publish" at bounding box center [658, 12] width 23 height 10
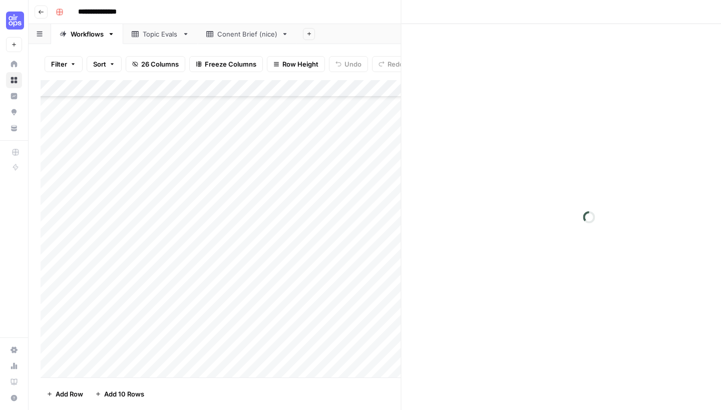
scroll to position [74, 0]
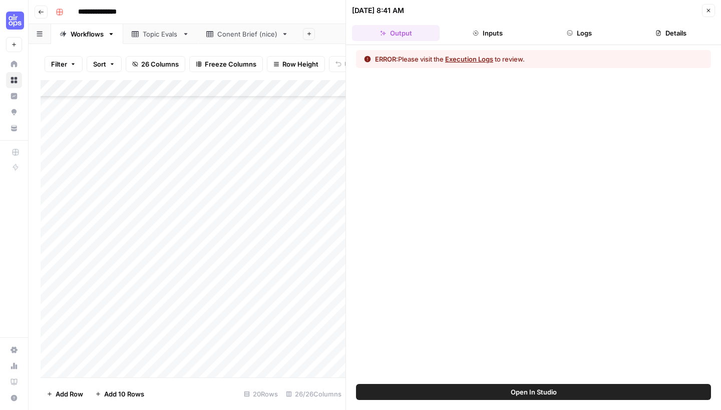
click at [323, 89] on div "Add Column" at bounding box center [193, 230] width 305 height 300
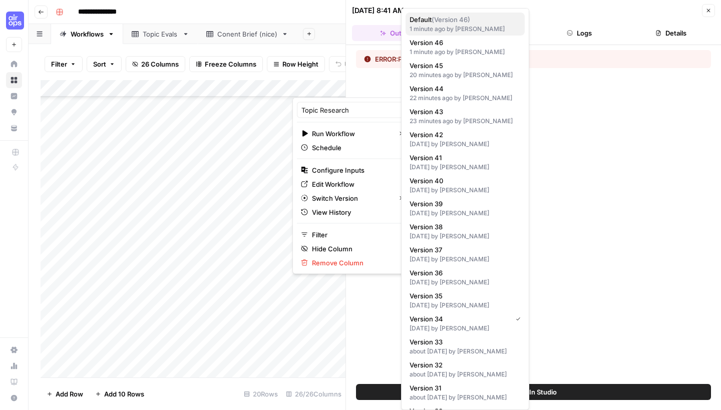
click at [433, 26] on div "1 minute ago by Clarissa Chen" at bounding box center [464, 29] width 111 height 9
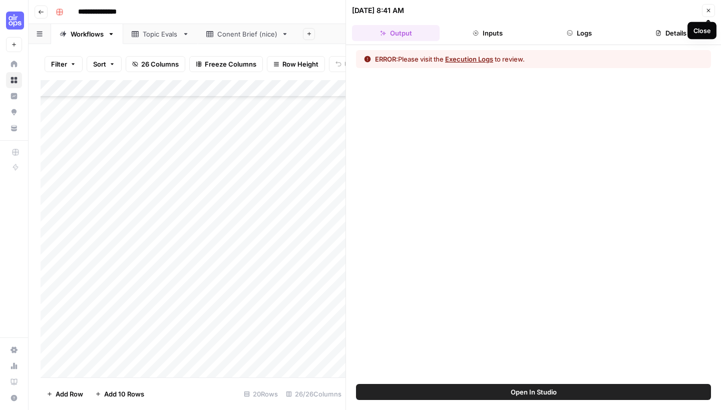
click at [710, 12] on icon "button" at bounding box center [708, 11] width 6 height 6
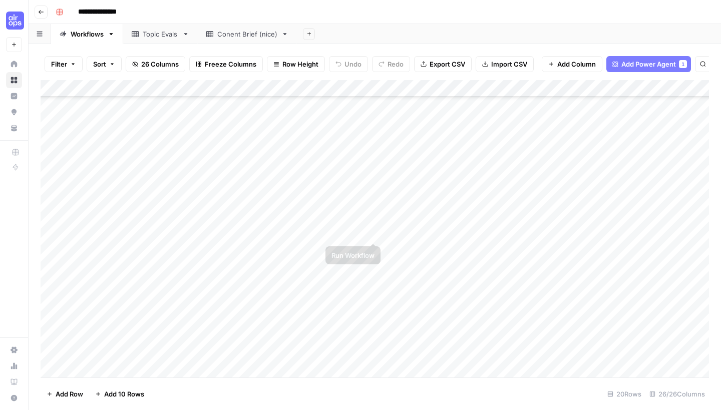
click at [371, 233] on div "Add Column" at bounding box center [375, 230] width 668 height 300
click at [373, 233] on div "Add Column" at bounding box center [375, 230] width 668 height 300
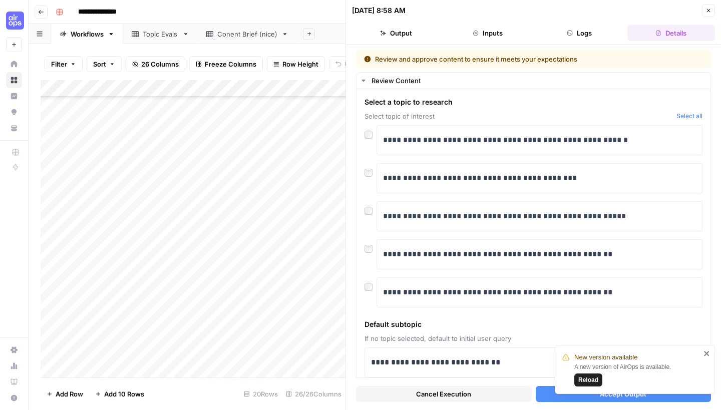
click at [702, 351] on div "New version available A new version of AirOps is available. Reload" at bounding box center [631, 369] width 144 height 40
click at [706, 351] on icon "close" at bounding box center [706, 353] width 7 height 8
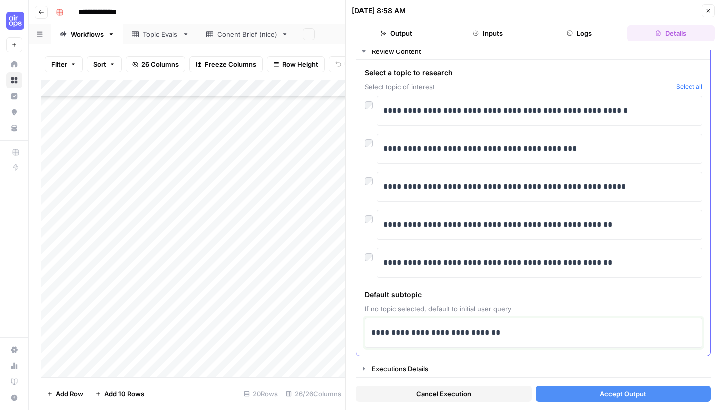
click at [599, 335] on p "**********" at bounding box center [533, 332] width 325 height 13
click at [601, 394] on span "Accept Output" at bounding box center [623, 394] width 47 height 10
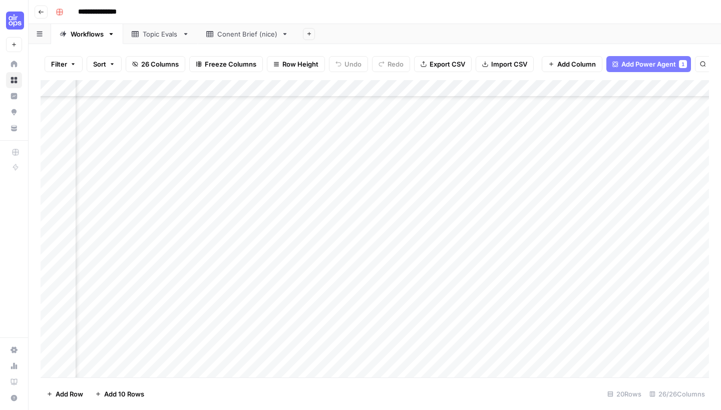
scroll to position [74, 296]
click at [527, 232] on div "Add Column" at bounding box center [375, 230] width 668 height 300
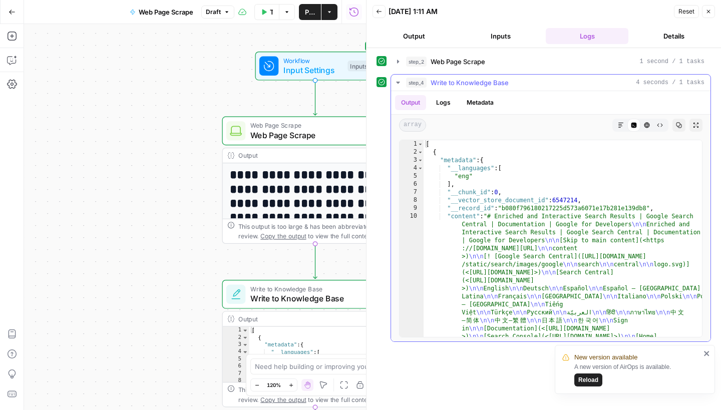
scroll to position [82, 0]
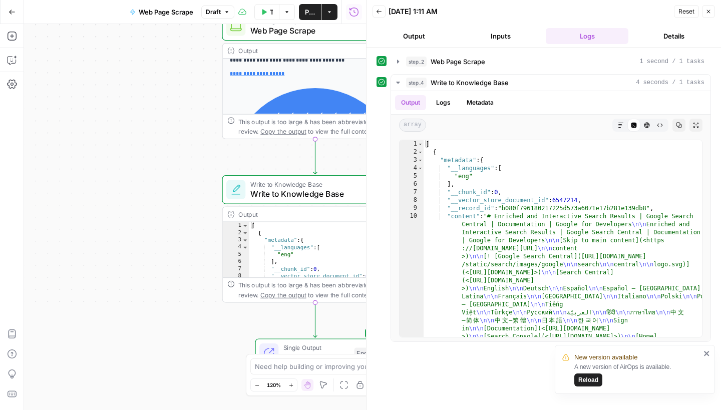
click at [265, 16] on button "Test Data" at bounding box center [266, 12] width 25 height 16
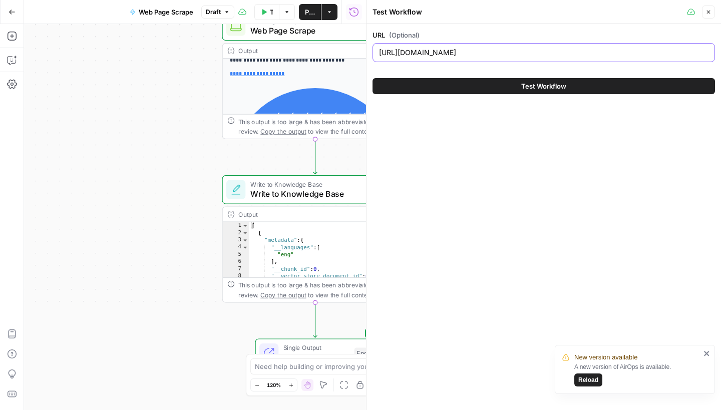
click at [501, 55] on input "https://developers.google.com/search/docs/appearance/enriched-search-results" at bounding box center [543, 53] width 329 height 10
paste input "structured-data/generate-structured-data-with-javascript"
type input "https://developers.google.com/search/docs/appearance/structured-data/generate-s…"
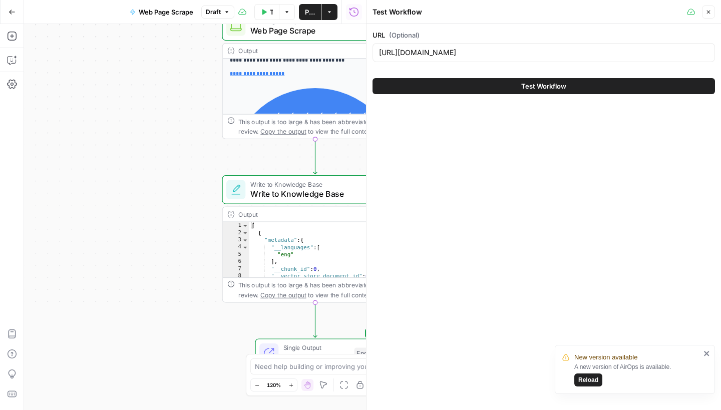
click at [589, 91] on button "Test Workflow" at bounding box center [543, 86] width 342 height 16
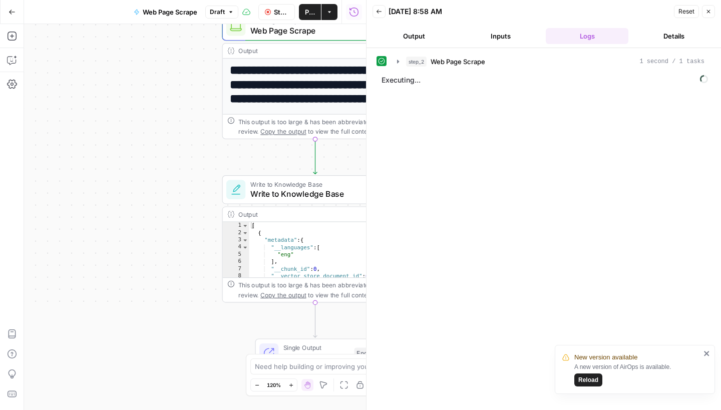
scroll to position [82, 0]
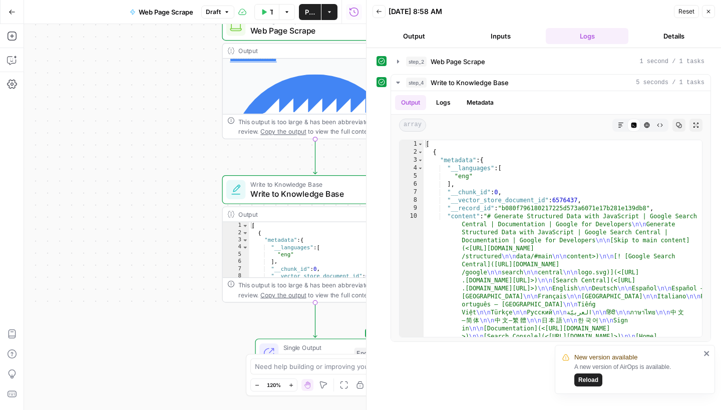
click at [267, 14] on button "Test Data" at bounding box center [266, 12] width 25 height 16
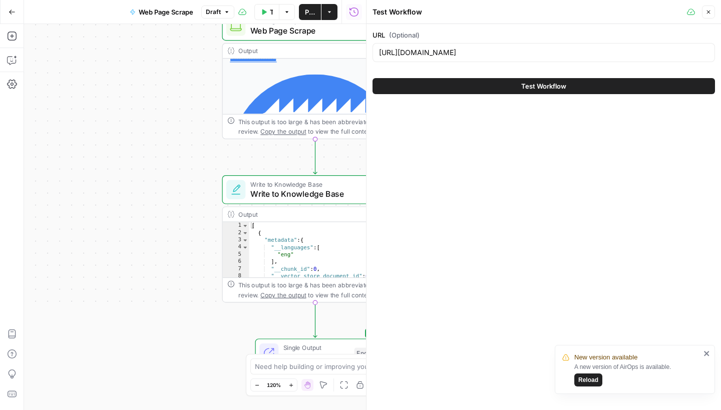
click at [520, 58] on div "https://developers.google.com/search/docs/appearance/structured-data/generate-s…" at bounding box center [543, 52] width 342 height 19
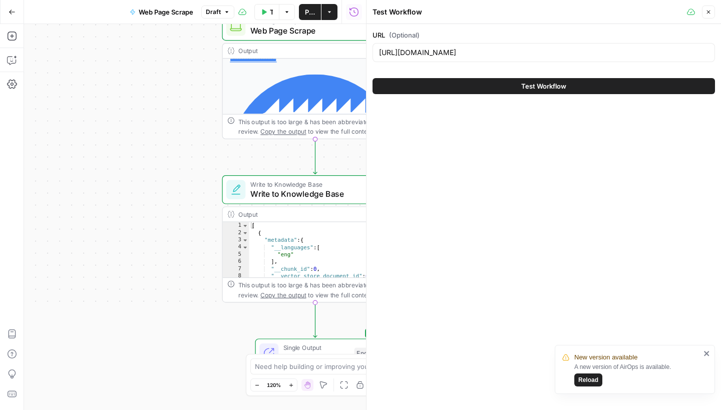
click at [520, 58] on div "https://developers.google.com/search/docs/appearance/structured-data/generate-s…" at bounding box center [543, 52] width 342 height 19
click at [517, 56] on input "https://developers.google.com/search/docs/appearance/structured-data/generate-s…" at bounding box center [543, 53] width 329 height 10
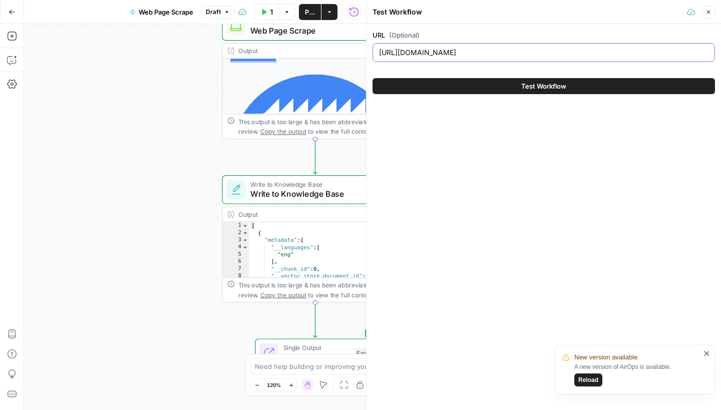
click at [517, 56] on input "https://developers.google.com/search/docs/appearance/structured-data/generate-s…" at bounding box center [543, 53] width 329 height 10
paste input "search-gallery"
type input "https://developers.google.com/search/docs/appearance/structured-data/search-gal…"
click at [533, 82] on span "Test Workflow" at bounding box center [543, 86] width 45 height 10
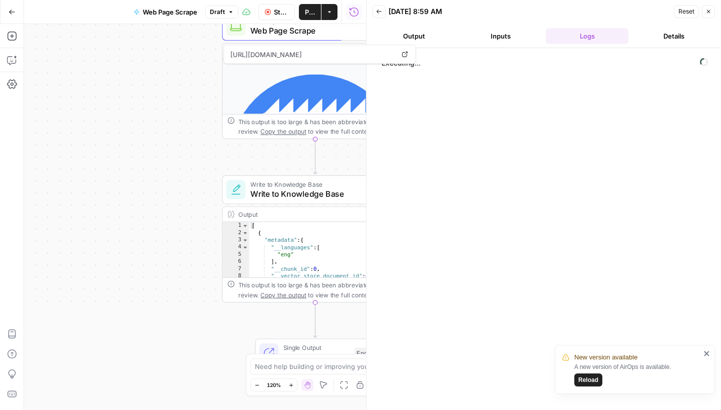
click at [709, 352] on icon "close" at bounding box center [706, 353] width 7 height 8
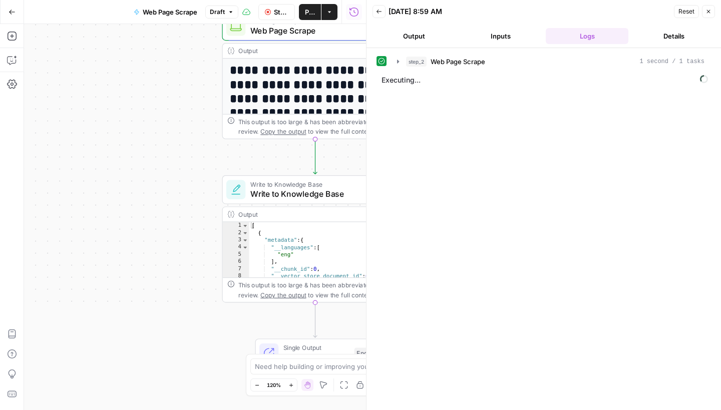
scroll to position [82, 0]
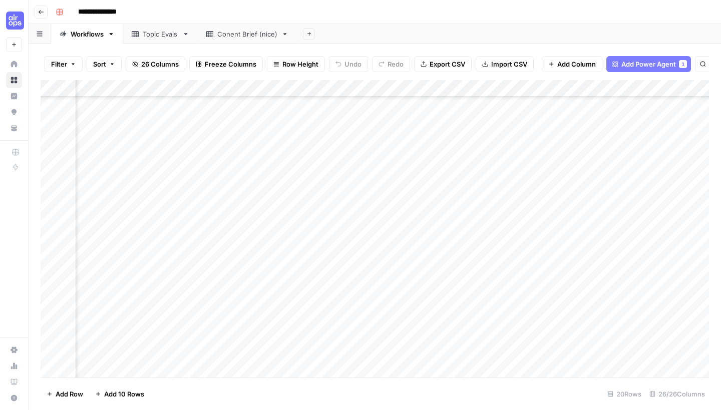
scroll to position [74, 296]
